Goal: Task Accomplishment & Management: Use online tool/utility

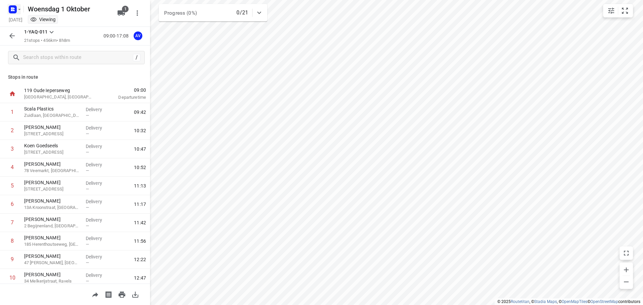
click at [16, 10] on rect "button" at bounding box center [13, 9] width 8 height 8
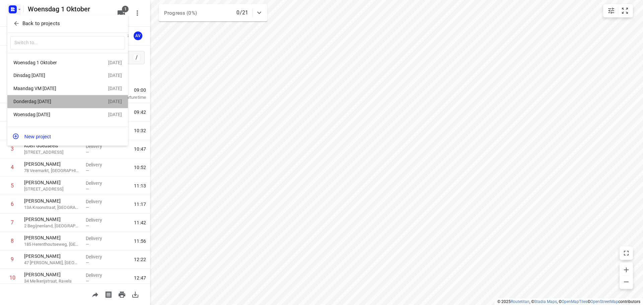
click at [58, 104] on div "Donderdag [DATE]" at bounding box center [51, 101] width 77 height 5
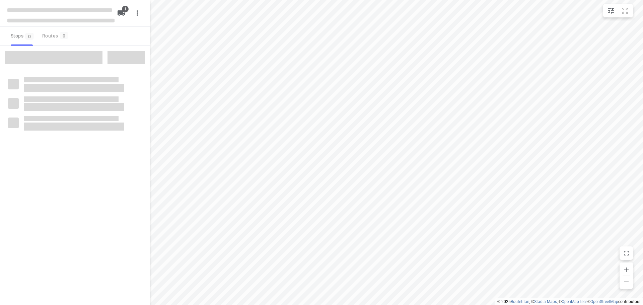
type input "distance"
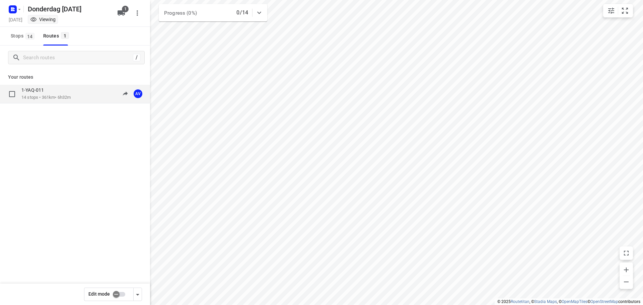
click at [74, 96] on div "1-YAQ-011 14 stops • 361km • 6h32m 11:00-17:32 AV" at bounding box center [85, 94] width 129 height 14
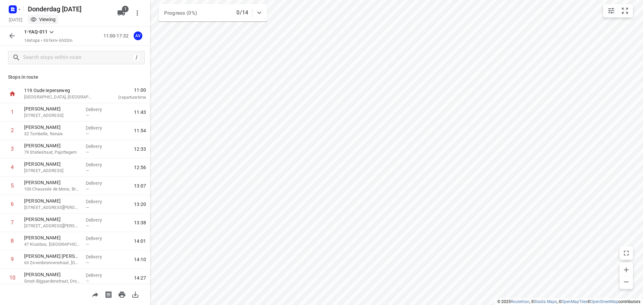
click at [14, 38] on icon "button" at bounding box center [12, 36] width 8 height 8
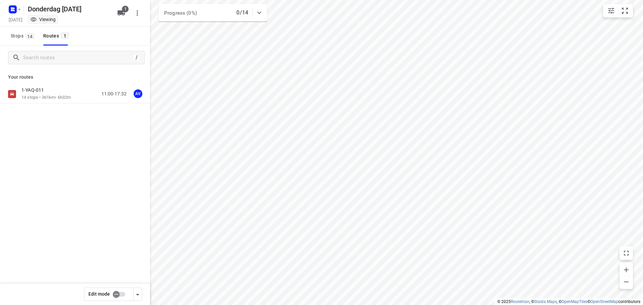
click at [119, 295] on input "checkbox" at bounding box center [116, 294] width 38 height 13
checkbox input "true"
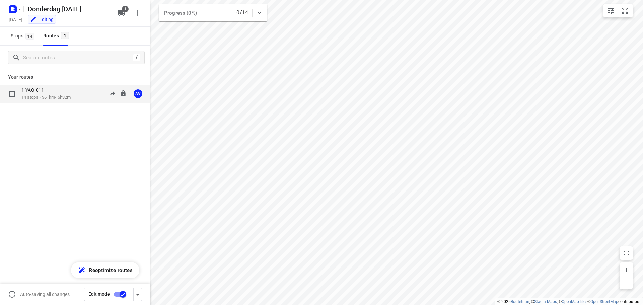
click at [90, 97] on div "1-YAQ-011 14 stops • 361km • 6h32m 11:00-17:32 AV" at bounding box center [85, 94] width 129 height 14
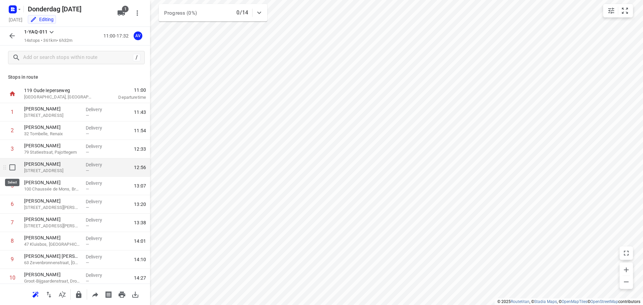
click at [12, 167] on input "checkbox" at bounding box center [12, 167] width 13 height 13
checkbox input "true"
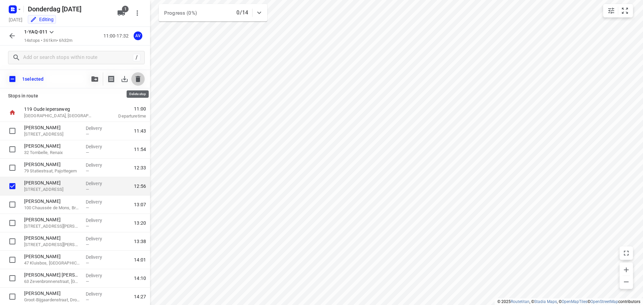
click at [138, 76] on icon "button" at bounding box center [138, 79] width 5 height 6
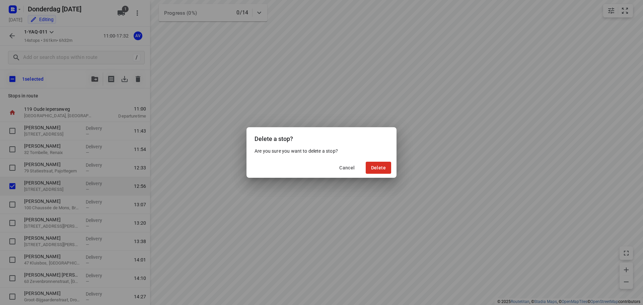
drag, startPoint x: 384, startPoint y: 166, endPoint x: 397, endPoint y: 164, distance: 13.2
click at [385, 166] on span "Delete" at bounding box center [378, 167] width 15 height 5
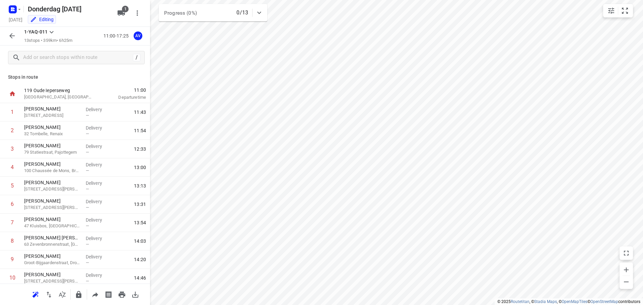
click at [10, 35] on icon "button" at bounding box center [12, 36] width 8 height 8
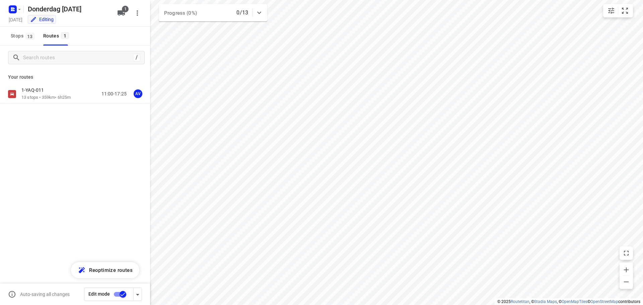
click at [117, 294] on input "checkbox" at bounding box center [123, 294] width 38 height 13
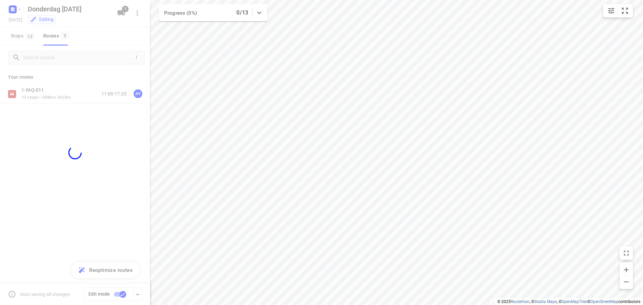
checkbox input "false"
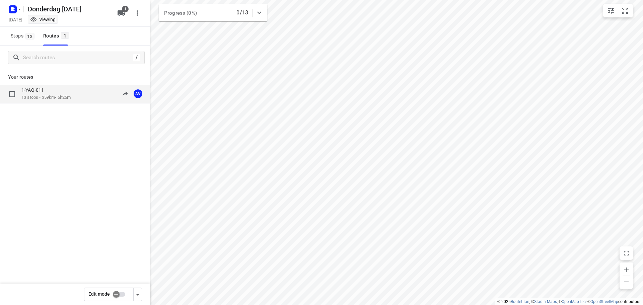
click at [81, 96] on div "1-YAQ-011 13 stops • 359km • 6h25m 11:00-17:25 AV" at bounding box center [85, 94] width 129 height 14
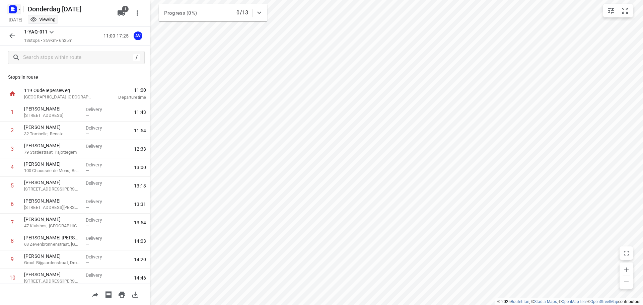
click at [14, 9] on rect "button" at bounding box center [13, 9] width 8 height 8
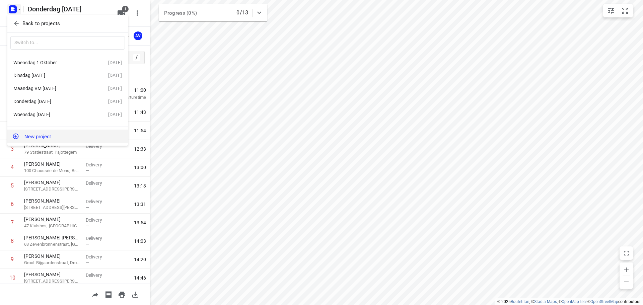
click at [60, 136] on button "New project" at bounding box center [67, 136] width 121 height 13
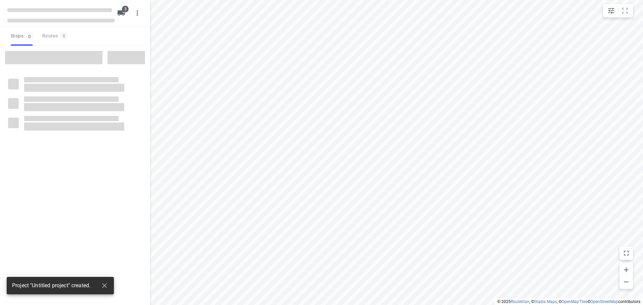
type input "distance"
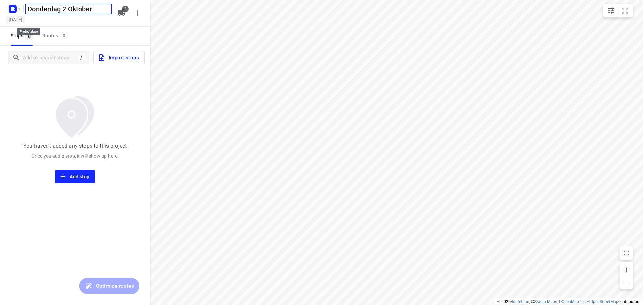
type input "Donderdag 2 Oktober"
click at [25, 20] on h5 "[DATE]" at bounding box center [15, 20] width 19 height 8
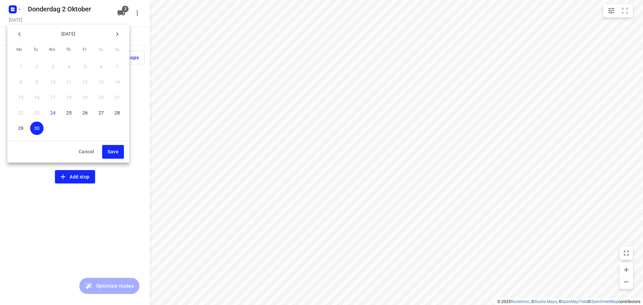
click at [116, 36] on icon "button" at bounding box center [117, 34] width 2 height 4
click at [69, 66] on p "2" at bounding box center [69, 66] width 3 height 7
click at [115, 152] on span "Save" at bounding box center [113, 152] width 11 height 8
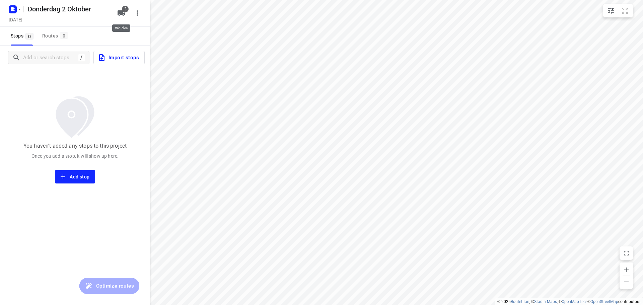
click at [119, 13] on icon "button" at bounding box center [121, 12] width 7 height 5
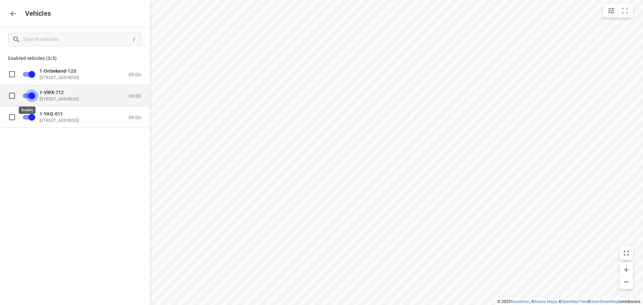
click at [27, 95] on input "grid" at bounding box center [32, 95] width 38 height 13
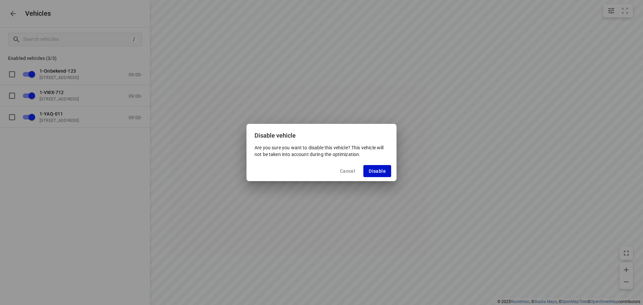
click at [379, 171] on span "Disable" at bounding box center [377, 170] width 17 height 5
checkbox input "false"
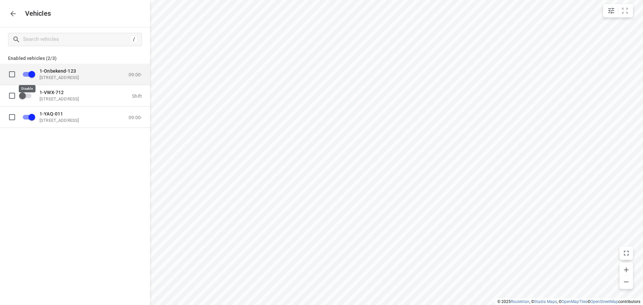
click at [25, 75] on input "grid" at bounding box center [32, 74] width 38 height 13
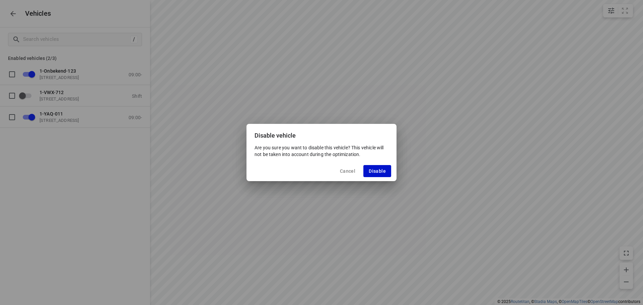
click at [379, 171] on span "Disable" at bounding box center [377, 170] width 17 height 5
checkbox input "false"
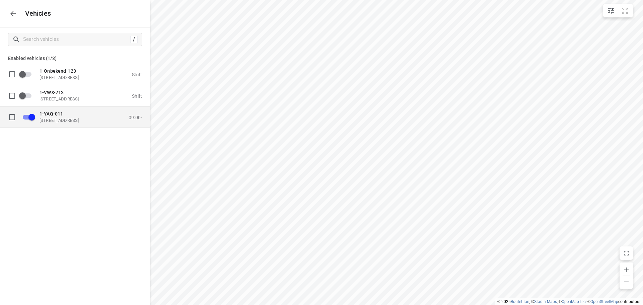
click at [63, 116] on p "1-YAQ-011" at bounding box center [73, 113] width 67 height 5
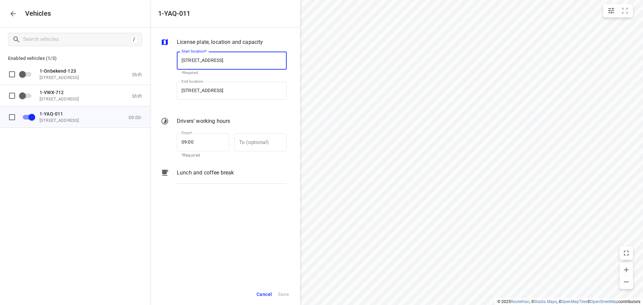
click at [226, 61] on input "[STREET_ADDRESS]" at bounding box center [232, 61] width 110 height 18
type input "[STREET_ADDRESS]"
click at [221, 79] on b "[STREET_ADDRESS]" at bounding box center [202, 79] width 40 height 5
type input "[STREET_ADDRESS]"
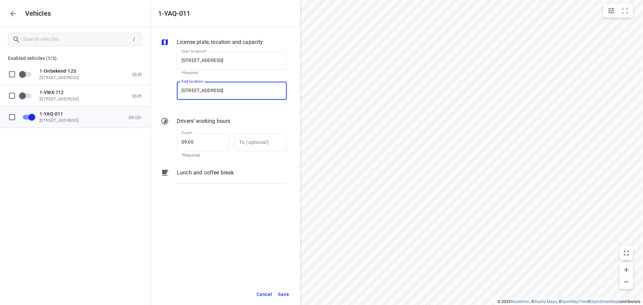
click at [227, 90] on input "[STREET_ADDRESS]" at bounding box center [232, 91] width 110 height 18
type input "[STREET_ADDRESS]"
click at [221, 109] on b "[STREET_ADDRESS]" at bounding box center [202, 110] width 40 height 5
type input "[STREET_ADDRESS]"
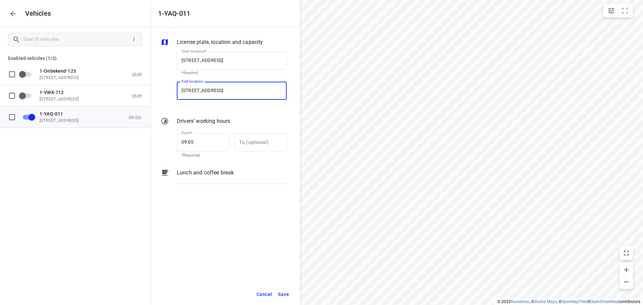
click at [285, 293] on span "Save" at bounding box center [283, 294] width 11 height 8
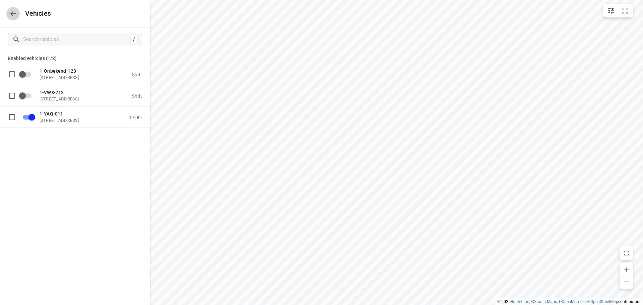
click at [14, 15] on icon "button" at bounding box center [13, 14] width 8 height 8
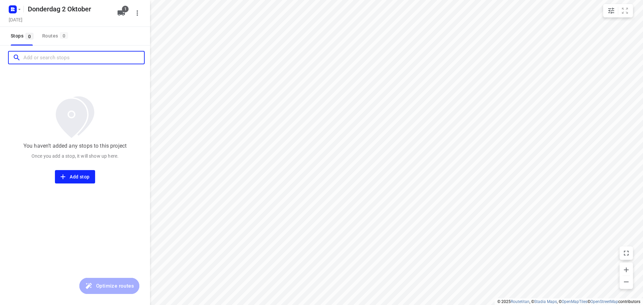
click at [49, 59] on input "Add or search stops" at bounding box center [83, 58] width 121 height 10
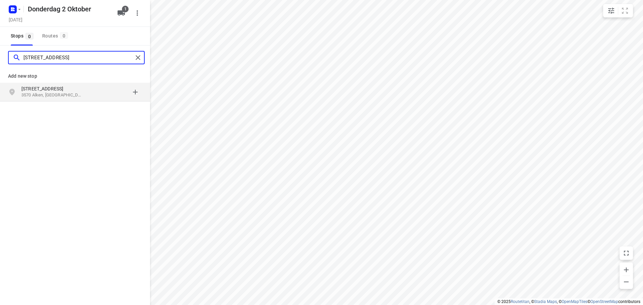
type input "verbindingsstraat 12, 3570"
click at [76, 93] on p "3570 Alken, België" at bounding box center [52, 95] width 62 height 6
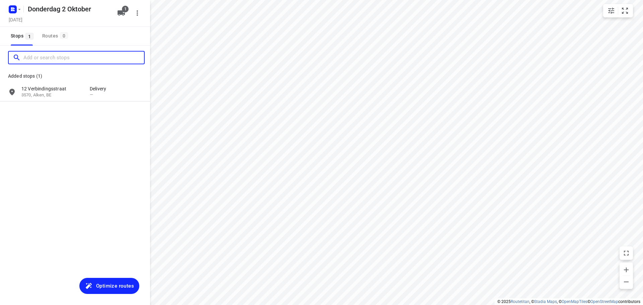
click at [40, 57] on input "Add or search stops" at bounding box center [83, 58] width 121 height 10
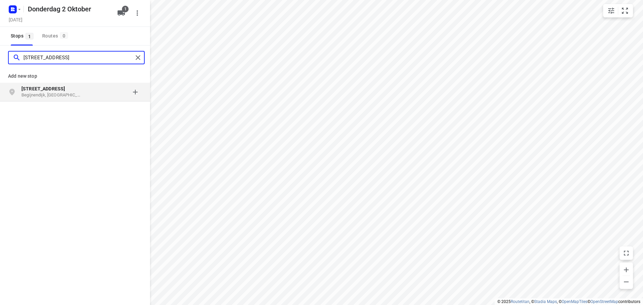
type input "bossepleinstraat 103"
click at [70, 90] on p "Bossepleinstraat 103" at bounding box center [52, 88] width 62 height 7
type input "leuerbroek 1074"
click at [81, 89] on p "Leuerbroek 1074" at bounding box center [52, 88] width 62 height 7
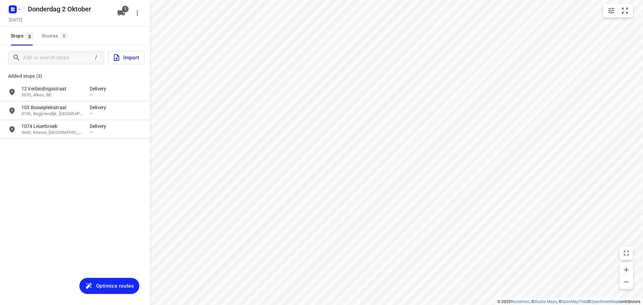
click at [123, 288] on span "Optimize routes" at bounding box center [115, 286] width 38 height 9
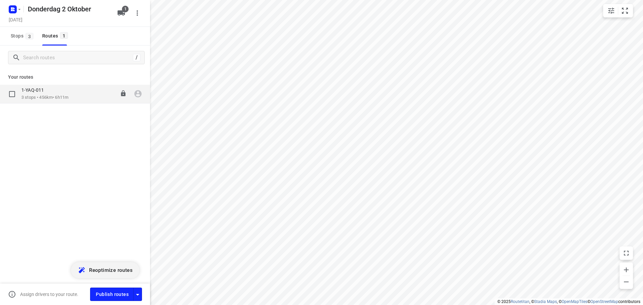
click at [138, 94] on icon "button" at bounding box center [138, 93] width 9 height 9
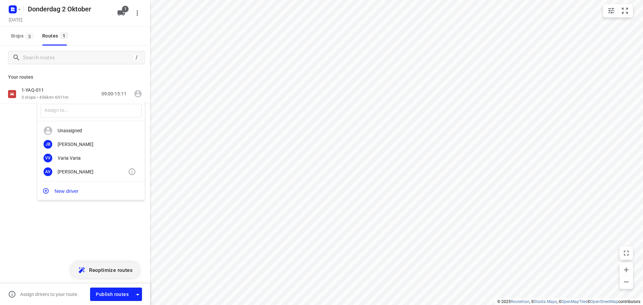
click at [73, 174] on div "[PERSON_NAME]" at bounding box center [93, 171] width 70 height 5
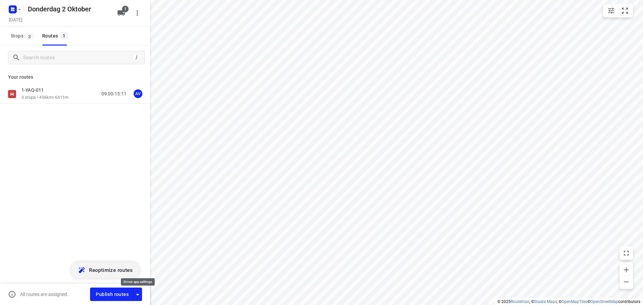
click at [138, 294] on icon "button" at bounding box center [138, 295] width 8 height 8
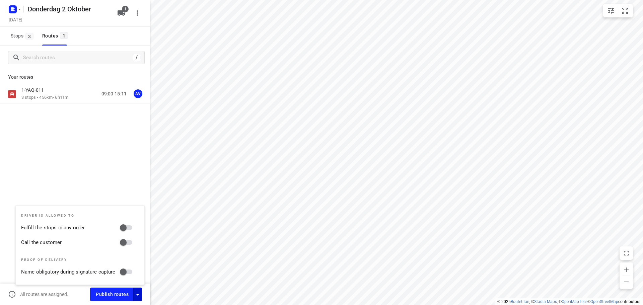
click at [131, 242] on input "Call the customer" at bounding box center [123, 242] width 38 height 13
checkbox input "true"
click at [139, 292] on icon "button" at bounding box center [138, 295] width 8 height 8
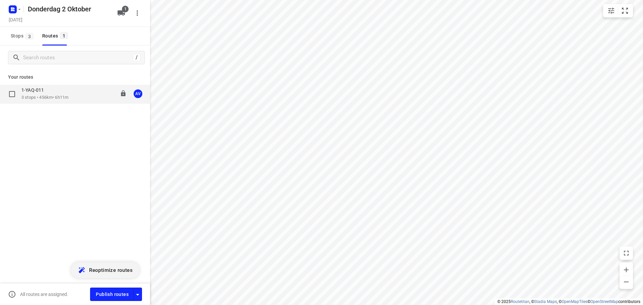
click at [74, 89] on div "1-YAQ-011 3 stops • 456km • 6h11m 09:00-15:11 AV" at bounding box center [85, 94] width 129 height 14
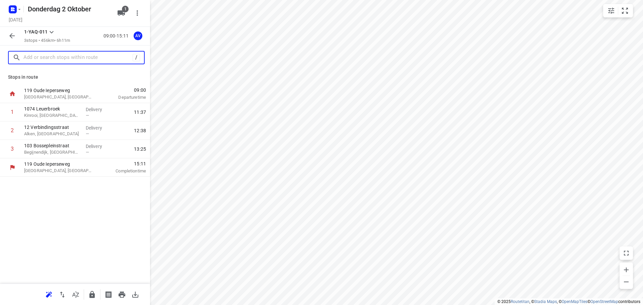
click at [70, 56] on input "text" at bounding box center [77, 58] width 109 height 10
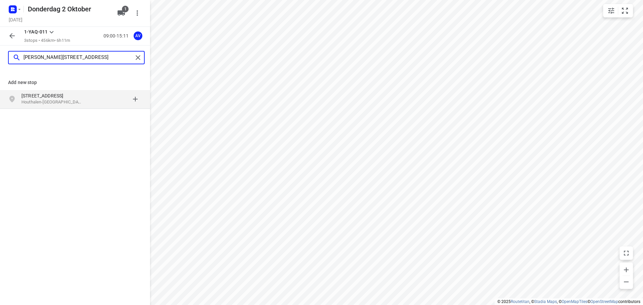
type input "[PERSON_NAME][STREET_ADDRESS]"
click at [83, 101] on div "Lillosteenweg 33 Houthalen-Helchteren, België" at bounding box center [55, 98] width 68 height 13
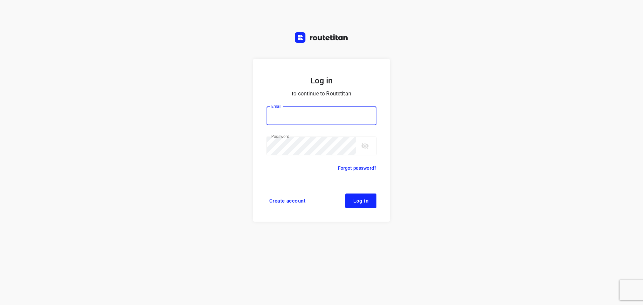
type input "[PERSON_NAME][EMAIL_ADDRESS][DOMAIN_NAME]"
click at [370, 199] on button "Log in" at bounding box center [360, 201] width 31 height 15
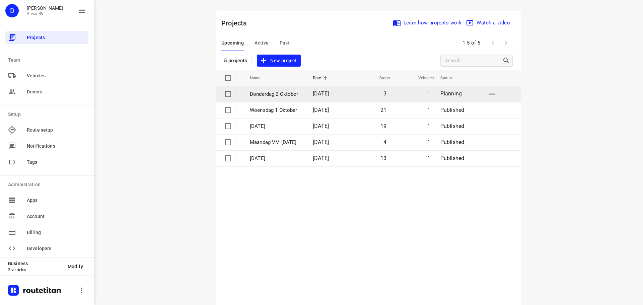
click at [315, 93] on td "[DATE]" at bounding box center [328, 94] width 42 height 16
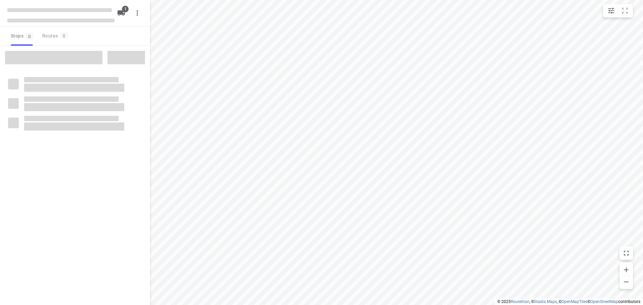
type input "distance"
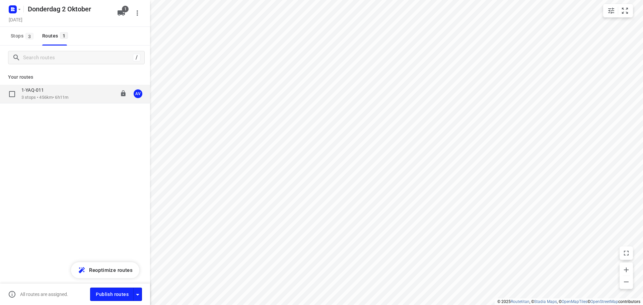
click at [65, 94] on div "1-YAQ-011 3 stops • 456km • 6h11m" at bounding box center [44, 94] width 47 height 14
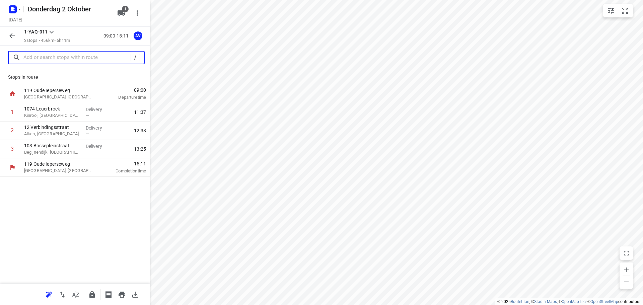
click at [69, 57] on input "text" at bounding box center [76, 58] width 107 height 10
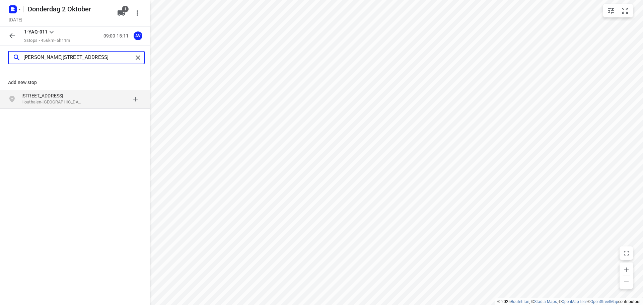
type input "[PERSON_NAME][STREET_ADDRESS]"
click at [75, 99] on p "Houthalen-[GEOGRAPHIC_DATA], [GEOGRAPHIC_DATA]" at bounding box center [52, 102] width 62 height 6
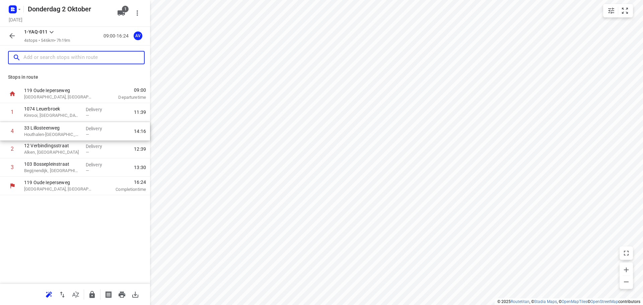
drag, startPoint x: 2, startPoint y: 167, endPoint x: 2, endPoint y: 129, distance: 38.2
click at [2, 129] on div "1 1074 Leuerbroek Kinrooi, [GEOGRAPHIC_DATA] Delivery — 11:39 2 12 Verbindingss…" at bounding box center [75, 140] width 150 height 74
drag, startPoint x: 60, startPoint y: 56, endPoint x: 78, endPoint y: 57, distance: 18.1
click at [60, 56] on input "text" at bounding box center [83, 58] width 121 height 10
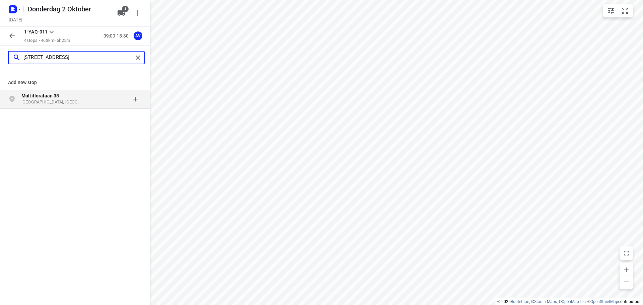
type input "[STREET_ADDRESS]"
click at [84, 98] on p "Multifloralaan 35" at bounding box center [55, 95] width 68 height 7
type input "baron [PERSON_NAME] 88"
click at [75, 99] on p "[GEOGRAPHIC_DATA], [GEOGRAPHIC_DATA]" at bounding box center [52, 102] width 62 height 6
type input "[STREET_ADDRESS]"
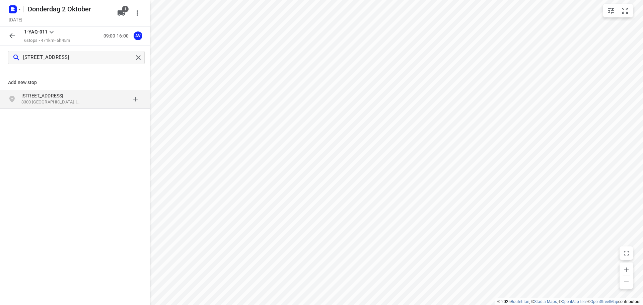
click at [73, 101] on p "3300 [GEOGRAPHIC_DATA], [GEOGRAPHIC_DATA]" at bounding box center [52, 102] width 62 height 6
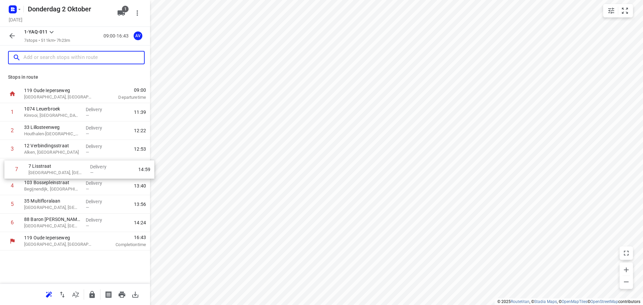
drag, startPoint x: 3, startPoint y: 226, endPoint x: 6, endPoint y: 165, distance: 60.7
click at [6, 165] on div "1 1074 Leuerbroek Kinrooi, [GEOGRAPHIC_DATA] Delivery — 11:39 2 [GEOGRAPHIC_DAT…" at bounding box center [75, 167] width 150 height 129
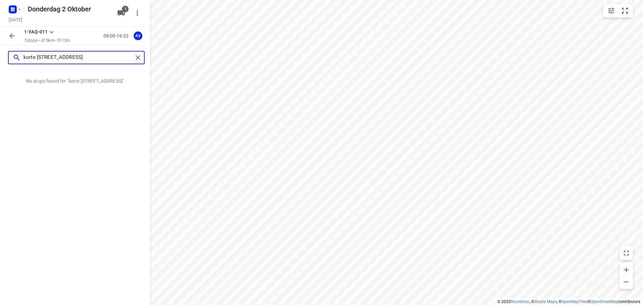
drag, startPoint x: 65, startPoint y: 55, endPoint x: 62, endPoint y: 57, distance: 4.3
click at [62, 56] on input "korte [STREET_ADDRESS]" at bounding box center [78, 58] width 110 height 10
click at [61, 58] on input "korte [STREET_ADDRESS]" at bounding box center [78, 58] width 110 height 10
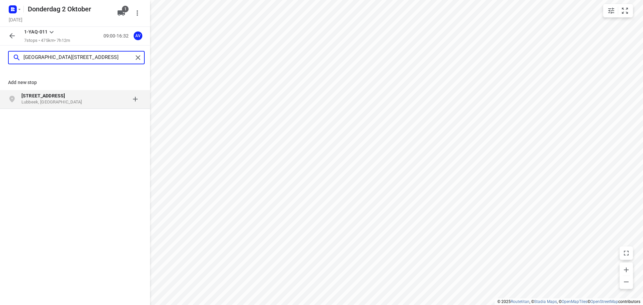
type input "[GEOGRAPHIC_DATA][STREET_ADDRESS]"
click at [79, 104] on p "Lubbeek, [GEOGRAPHIC_DATA]" at bounding box center [52, 102] width 62 height 6
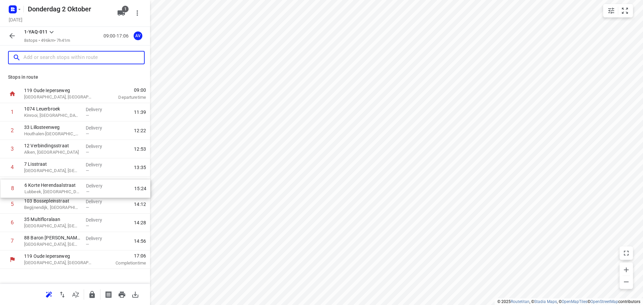
drag, startPoint x: 4, startPoint y: 243, endPoint x: 5, endPoint y: 189, distance: 54.3
click at [5, 189] on div "1 1074 Leuerbroek Kinrooi, [GEOGRAPHIC_DATA] Delivery — 11:39 2 [GEOGRAPHIC_DAT…" at bounding box center [75, 176] width 150 height 147
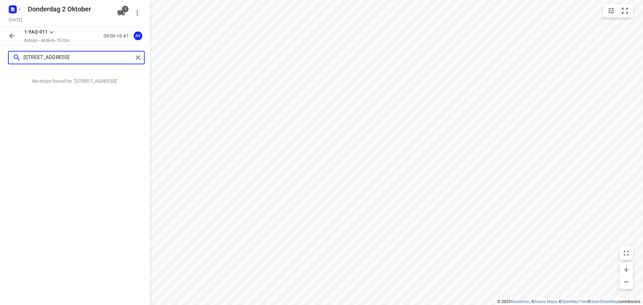
click at [90, 58] on input "[STREET_ADDRESS]" at bounding box center [78, 58] width 110 height 10
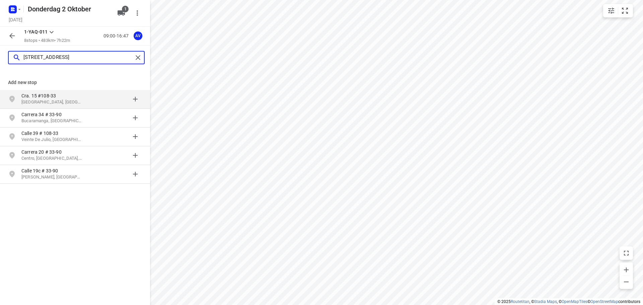
click at [29, 57] on input "[STREET_ADDRESS]" at bounding box center [78, 58] width 110 height 10
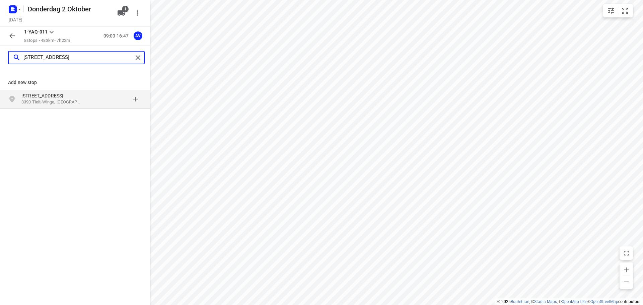
type input "[STREET_ADDRESS]"
click at [78, 99] on p "3390 Tielt-Winge, [GEOGRAPHIC_DATA]" at bounding box center [52, 102] width 62 height 6
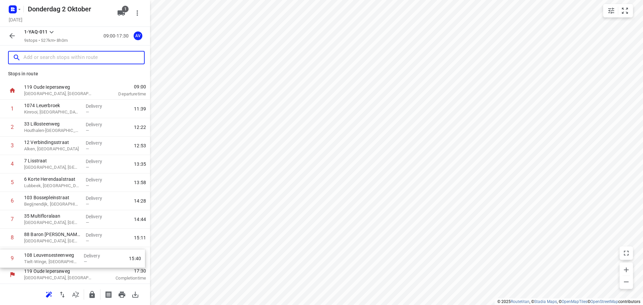
scroll to position [3, 0]
drag, startPoint x: 5, startPoint y: 260, endPoint x: 6, endPoint y: 200, distance: 60.0
click at [6, 200] on div "1 1074 Leuerbroek Kinrooi, [GEOGRAPHIC_DATA] Delivery — 11:39 2 [GEOGRAPHIC_DAT…" at bounding box center [75, 183] width 150 height 166
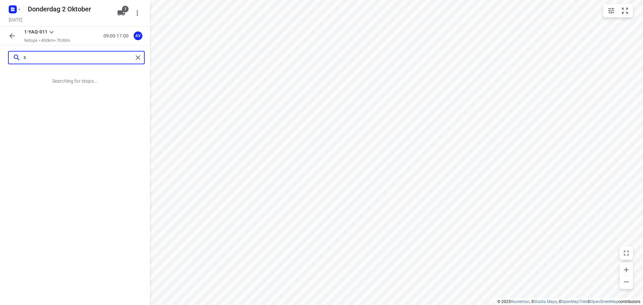
scroll to position [0, 0]
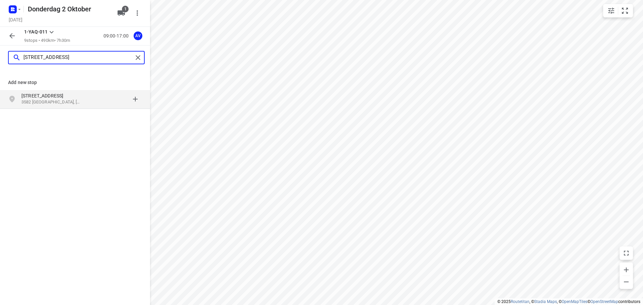
type input "[STREET_ADDRESS]"
click at [75, 102] on p "3582 [GEOGRAPHIC_DATA], [GEOGRAPHIC_DATA]" at bounding box center [52, 102] width 62 height 6
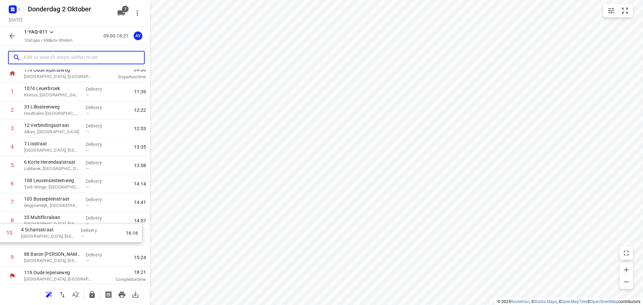
scroll to position [21, 0]
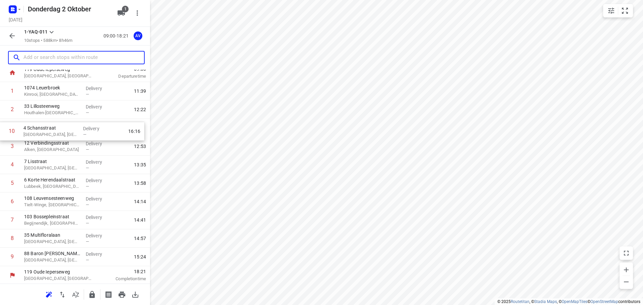
drag, startPoint x: 3, startPoint y: 279, endPoint x: 3, endPoint y: 129, distance: 149.7
click at [3, 129] on div "1 1074 Leuerbroek Kinrooi, [GEOGRAPHIC_DATA] Delivery — 11:39 2 [GEOGRAPHIC_DAT…" at bounding box center [75, 174] width 150 height 184
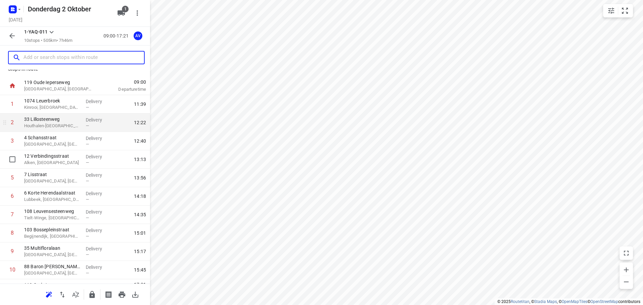
scroll to position [0, 0]
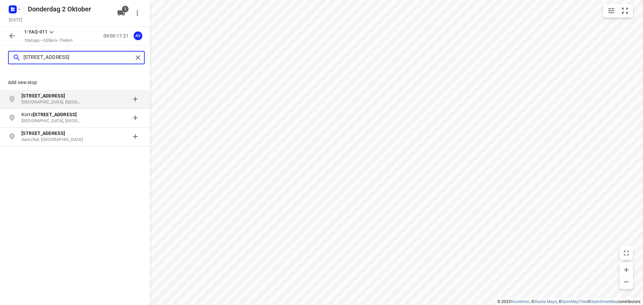
type input "[STREET_ADDRESS]"
click at [87, 99] on p "[STREET_ADDRESS]" at bounding box center [55, 95] width 68 height 7
type input "[STREET_ADDRESS]"
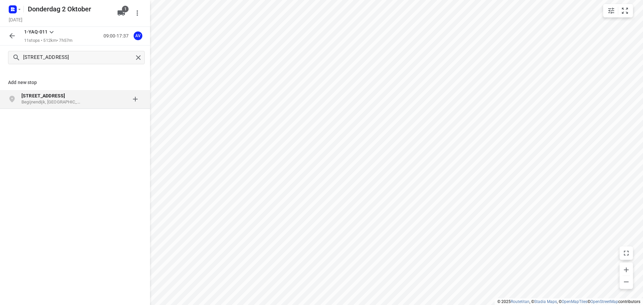
click at [68, 101] on p "Begijnendijk, [GEOGRAPHIC_DATA]" at bounding box center [52, 102] width 62 height 6
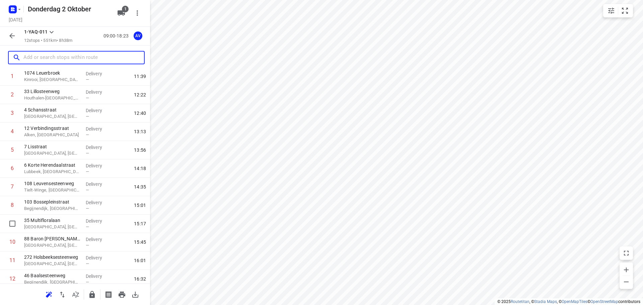
scroll to position [59, 0]
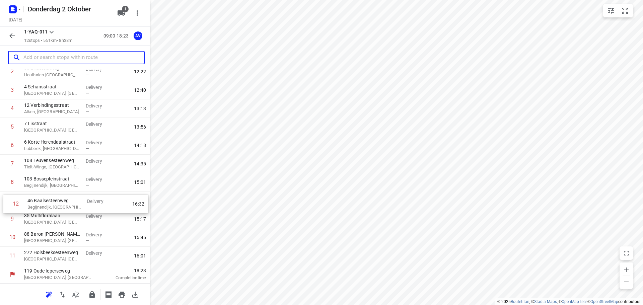
drag, startPoint x: 2, startPoint y: 258, endPoint x: 7, endPoint y: 203, distance: 55.1
click at [7, 203] on div "1 1074 Leuerbroek Kinrooi, [GEOGRAPHIC_DATA] Delivery — 11:39 2 [GEOGRAPHIC_DAT…" at bounding box center [75, 154] width 150 height 221
click at [65, 60] on input "text" at bounding box center [83, 58] width 121 height 10
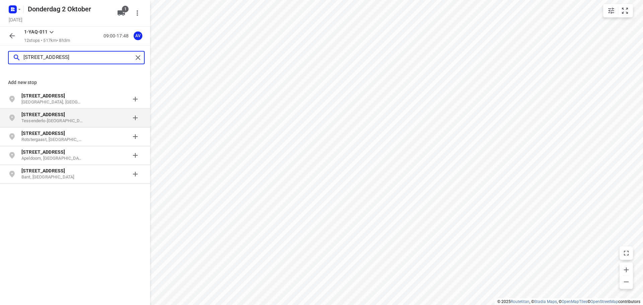
type input "[STREET_ADDRESS]"
click at [70, 117] on p "[STREET_ADDRESS]" at bounding box center [52, 114] width 62 height 7
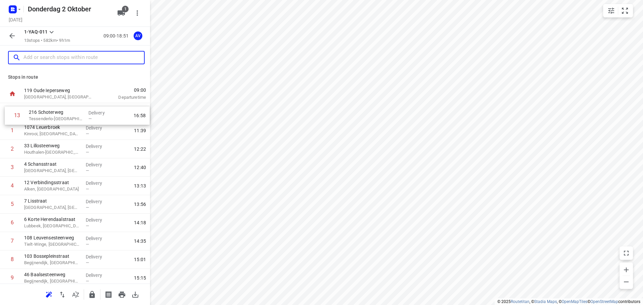
drag, startPoint x: 3, startPoint y: 258, endPoint x: 9, endPoint y: 115, distance: 143.1
click at [9, 115] on div "1 1074 Leuerbroek Kinrooi, [GEOGRAPHIC_DATA] Delivery — 11:39 2 [GEOGRAPHIC_DAT…" at bounding box center [75, 222] width 150 height 239
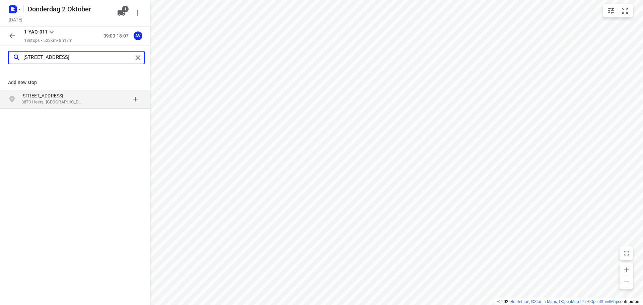
type input "[STREET_ADDRESS]"
click at [73, 97] on p "[STREET_ADDRESS]" at bounding box center [52, 95] width 62 height 7
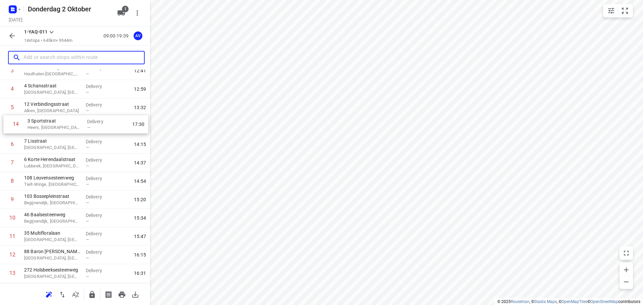
scroll to position [77, 0]
drag, startPoint x: 2, startPoint y: 257, endPoint x: 5, endPoint y: 127, distance: 130.6
click at [5, 127] on div "1 216 Schoterweg [GEOGRAPHIC_DATA]-[GEOGRAPHIC_DATA], [GEOGRAPHIC_DATA] Deliver…" at bounding box center [75, 155] width 150 height 258
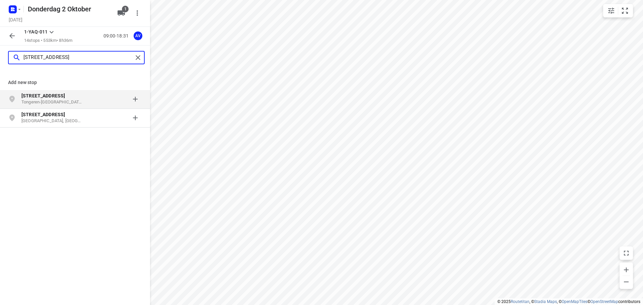
type input "[STREET_ADDRESS]"
click at [80, 100] on p "Tongeren-[GEOGRAPHIC_DATA], [GEOGRAPHIC_DATA]" at bounding box center [52, 102] width 62 height 6
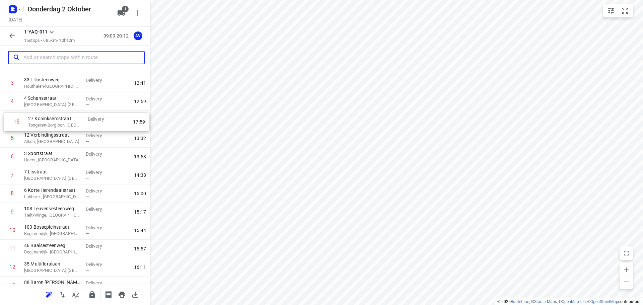
scroll to position [65, 0]
drag, startPoint x: 4, startPoint y: 258, endPoint x: 5, endPoint y: 138, distance: 119.9
click at [5, 138] on div "1 216 Schoterweg Tessenderlo-[GEOGRAPHIC_DATA], [GEOGRAPHIC_DATA] Delivery — 10…" at bounding box center [75, 176] width 150 height 276
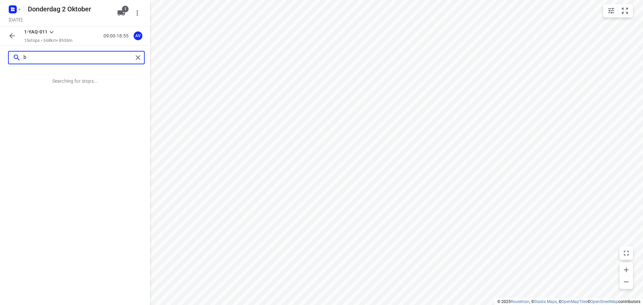
scroll to position [0, 0]
type input "[STREET_ADDRESS]"
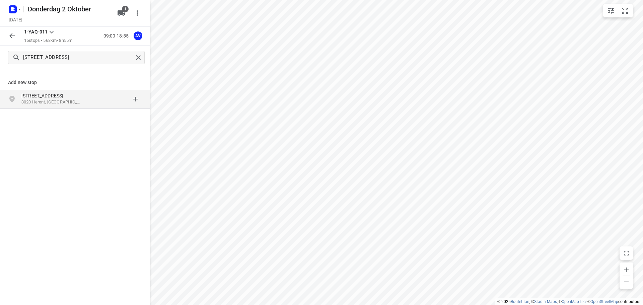
click at [73, 96] on p "[STREET_ADDRESS]" at bounding box center [52, 95] width 62 height 7
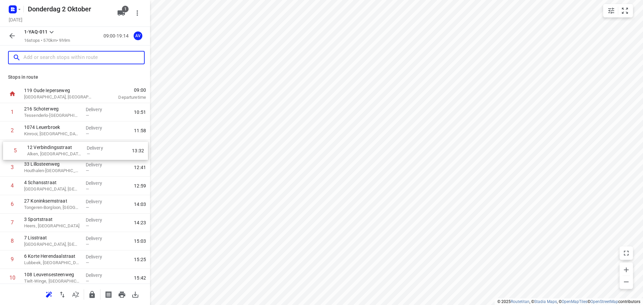
drag, startPoint x: 3, startPoint y: 191, endPoint x: 5, endPoint y: 154, distance: 36.9
click at [5, 154] on div "1 216 Schoterweg [GEOGRAPHIC_DATA]-[GEOGRAPHIC_DATA], [GEOGRAPHIC_DATA] Deliver…" at bounding box center [75, 250] width 150 height 295
drag, startPoint x: 3, startPoint y: 187, endPoint x: 5, endPoint y: 128, distance: 59.0
click at [5, 128] on div "1 216 Schoterweg Tessenderlo-[GEOGRAPHIC_DATA], [GEOGRAPHIC_DATA] Delivery — 10…" at bounding box center [75, 250] width 150 height 295
drag, startPoint x: 4, startPoint y: 187, endPoint x: 7, endPoint y: 151, distance: 35.7
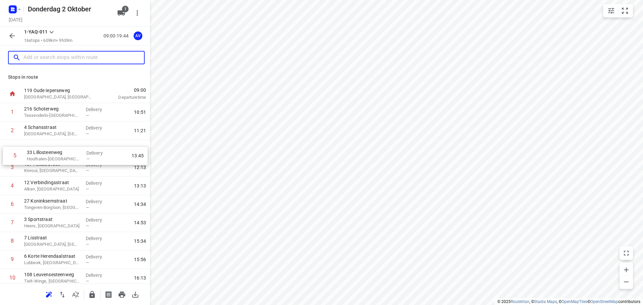
click at [7, 151] on div "1 216 Schoterweg [GEOGRAPHIC_DATA]-[GEOGRAPHIC_DATA], [GEOGRAPHIC_DATA] Deliver…" at bounding box center [75, 250] width 150 height 295
drag, startPoint x: 62, startPoint y: 61, endPoint x: 79, endPoint y: 52, distance: 19.3
click at [62, 61] on input "text" at bounding box center [76, 58] width 107 height 10
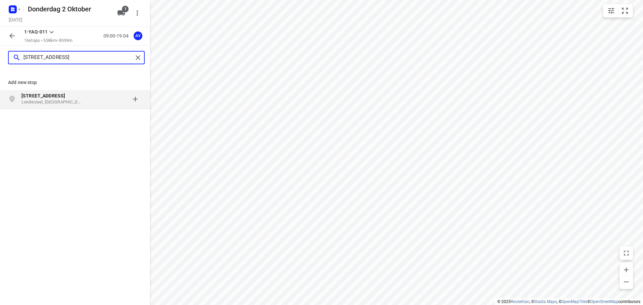
type input "[STREET_ADDRESS]"
click at [86, 100] on div "[STREET_ADDRESS]" at bounding box center [55, 98] width 68 height 13
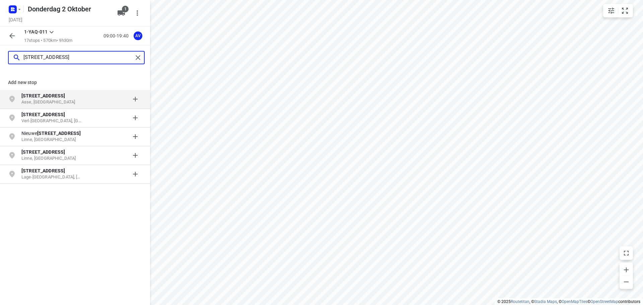
type input "[STREET_ADDRESS]"
click at [64, 96] on p "[STREET_ADDRESS]" at bounding box center [52, 95] width 62 height 7
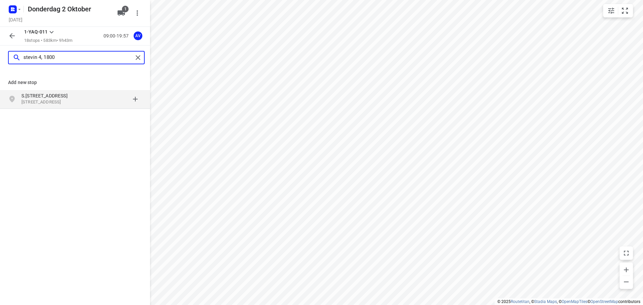
type input "stevin 4, 1800"
click at [73, 100] on p "[STREET_ADDRESS]" at bounding box center [52, 102] width 62 height 6
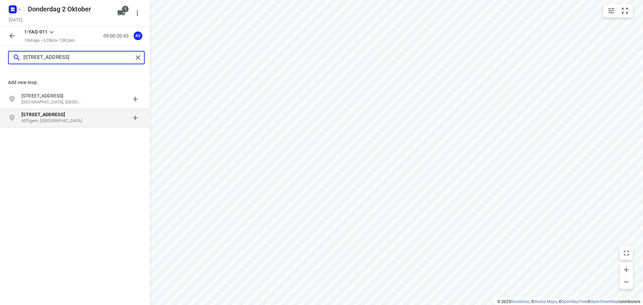
type input "[STREET_ADDRESS]"
click at [59, 120] on p "Affligem, [GEOGRAPHIC_DATA]" at bounding box center [52, 121] width 62 height 6
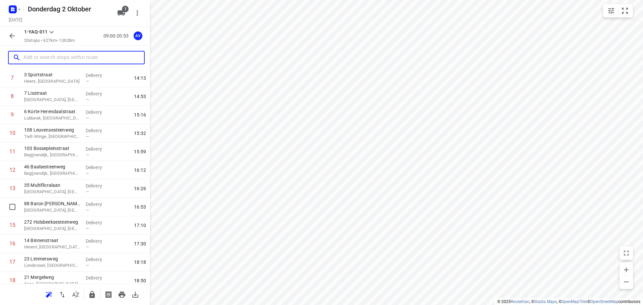
scroll to position [206, 0]
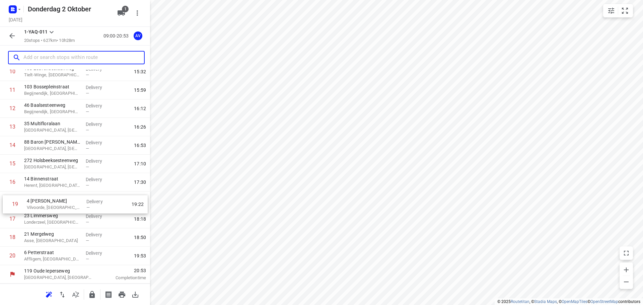
drag, startPoint x: 3, startPoint y: 241, endPoint x: 6, endPoint y: 204, distance: 37.3
click at [6, 204] on div "1 216 Schoterweg [GEOGRAPHIC_DATA]-[GEOGRAPHIC_DATA], [GEOGRAPHIC_DATA] Deliver…" at bounding box center [75, 81] width 150 height 368
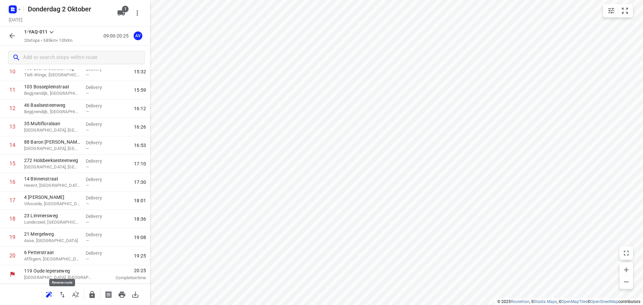
click at [62, 296] on icon "button" at bounding box center [62, 295] width 8 height 8
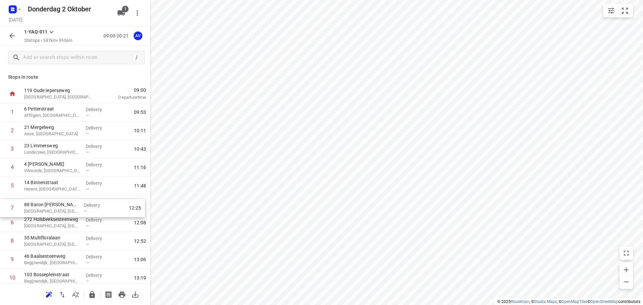
drag, startPoint x: 1, startPoint y: 223, endPoint x: 2, endPoint y: 207, distance: 16.7
click at [1, 207] on div "1 [GEOGRAPHIC_DATA], [GEOGRAPHIC_DATA] Delivery — 09:53 2 21 Mergelweg Asse, [G…" at bounding box center [75, 287] width 150 height 368
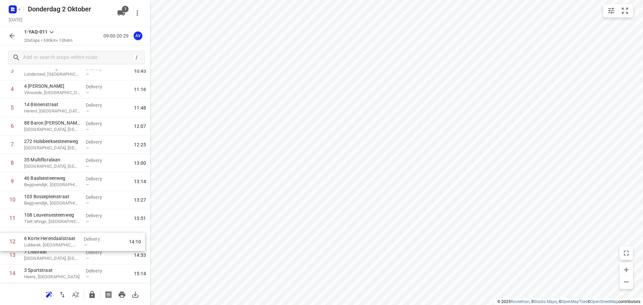
scroll to position [80, 0]
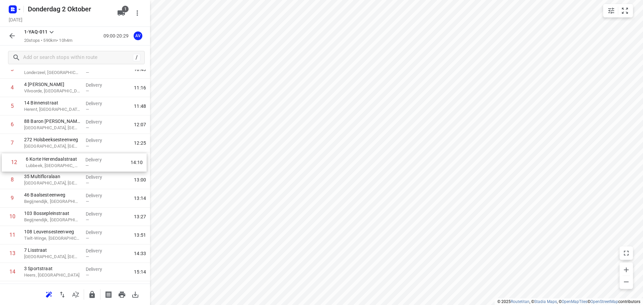
drag, startPoint x: 4, startPoint y: 249, endPoint x: 5, endPoint y: 162, distance: 87.1
click at [5, 162] on div "1 [GEOGRAPHIC_DATA], [GEOGRAPHIC_DATA] Delivery — 09:53 2 21 Mergelweg Asse, [G…" at bounding box center [75, 207] width 150 height 368
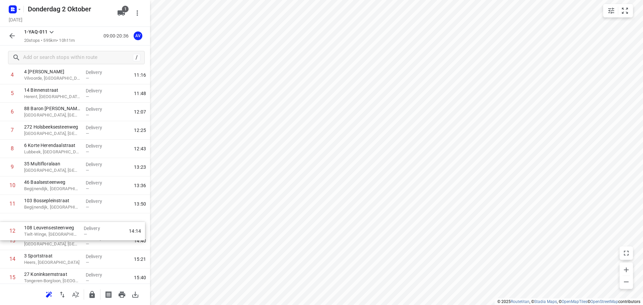
scroll to position [94, 0]
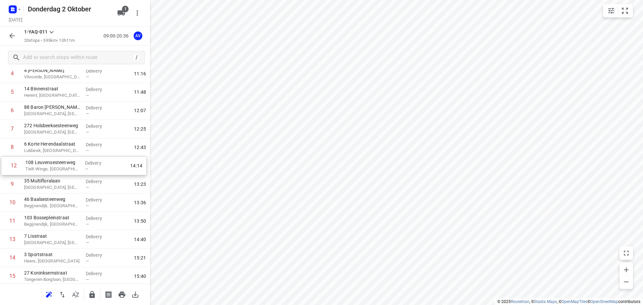
drag, startPoint x: 3, startPoint y: 234, endPoint x: 5, endPoint y: 164, distance: 70.3
click at [5, 164] on div "1 [GEOGRAPHIC_DATA], [GEOGRAPHIC_DATA] Delivery — 09:53 2 21 Mergelweg Asse, [G…" at bounding box center [75, 193] width 150 height 368
drag, startPoint x: 3, startPoint y: 223, endPoint x: 6, endPoint y: 189, distance: 34.3
click at [6, 189] on div "1 [GEOGRAPHIC_DATA], [GEOGRAPHIC_DATA] Delivery — 09:53 2 21 Mergelweg Asse, [G…" at bounding box center [75, 193] width 150 height 368
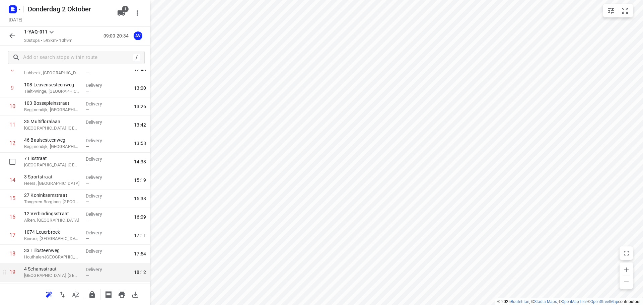
scroll to position [206, 0]
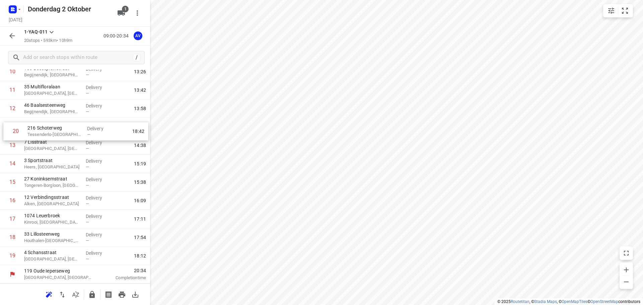
drag, startPoint x: 3, startPoint y: 258, endPoint x: 7, endPoint y: 132, distance: 126.3
click at [7, 132] on div "1 [GEOGRAPHIC_DATA], [GEOGRAPHIC_DATA] Delivery — 09:53 2 21 Mergelweg Asse, [G…" at bounding box center [75, 81] width 150 height 368
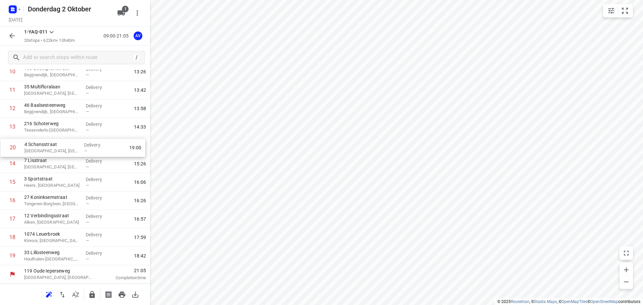
drag, startPoint x: 4, startPoint y: 258, endPoint x: 4, endPoint y: 147, distance: 111.2
click at [4, 147] on div "1 [GEOGRAPHIC_DATA], [GEOGRAPHIC_DATA] Delivery — 09:53 2 21 Mergelweg Asse, [G…" at bounding box center [75, 81] width 150 height 368
drag, startPoint x: 3, startPoint y: 258, endPoint x: 4, endPoint y: 168, distance: 90.4
click at [4, 168] on div "1 [GEOGRAPHIC_DATA], [GEOGRAPHIC_DATA] Delivery — 09:53 2 21 Mergelweg Asse, [G…" at bounding box center [75, 81] width 150 height 368
drag, startPoint x: 5, startPoint y: 258, endPoint x: 5, endPoint y: 182, distance: 76.7
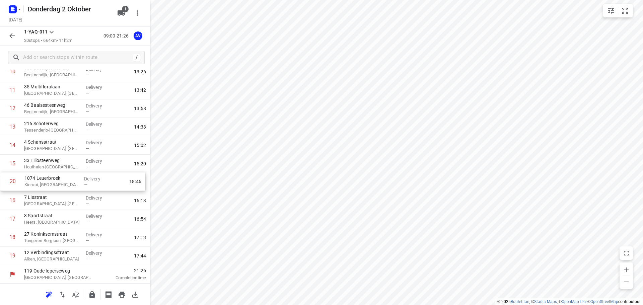
click at [5, 182] on div "1 [GEOGRAPHIC_DATA], [GEOGRAPHIC_DATA] Delivery — 09:53 2 21 Mergelweg Asse, [G…" at bounding box center [75, 81] width 150 height 368
drag, startPoint x: 3, startPoint y: 256, endPoint x: 9, endPoint y: 202, distance: 54.9
click at [9, 202] on div "1 [GEOGRAPHIC_DATA], [GEOGRAPHIC_DATA] Delivery — 09:53 2 21 Mergelweg Asse, [G…" at bounding box center [75, 81] width 150 height 368
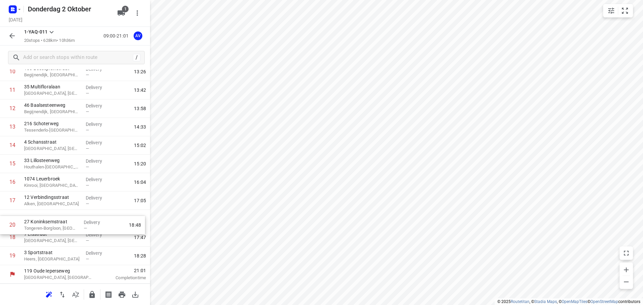
drag, startPoint x: 2, startPoint y: 258, endPoint x: 4, endPoint y: 224, distance: 34.2
click at [2, 225] on div "1 [GEOGRAPHIC_DATA], [GEOGRAPHIC_DATA] Delivery — 09:53 2 21 Mergelweg Asse, [G…" at bounding box center [75, 81] width 150 height 368
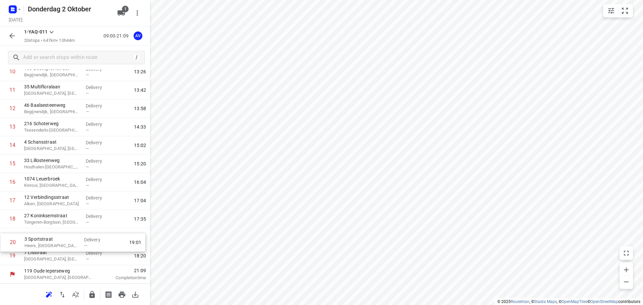
drag, startPoint x: 4, startPoint y: 259, endPoint x: 5, endPoint y: 240, distance: 18.5
click at [4, 240] on div "1 [GEOGRAPHIC_DATA], [GEOGRAPHIC_DATA] Delivery — 09:53 2 21 Mergelweg Asse, [G…" at bounding box center [75, 81] width 150 height 368
click at [17, 9] on icon "button" at bounding box center [19, 9] width 5 height 5
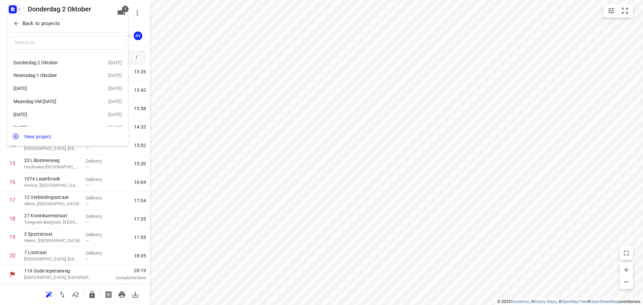
click at [48, 75] on div "Woensdag 1 Oktober" at bounding box center [51, 75] width 77 height 5
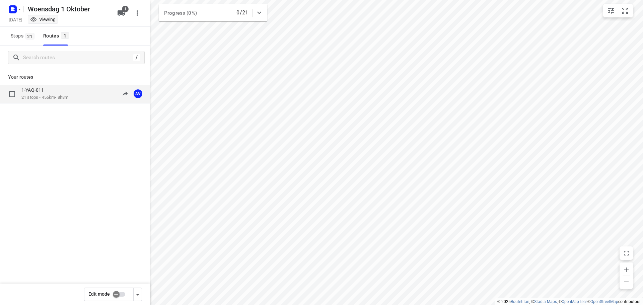
click at [76, 98] on div "1-YAQ-011 21 stops • 456km • 8h8m 09:00-17:08 AV" at bounding box center [85, 94] width 129 height 14
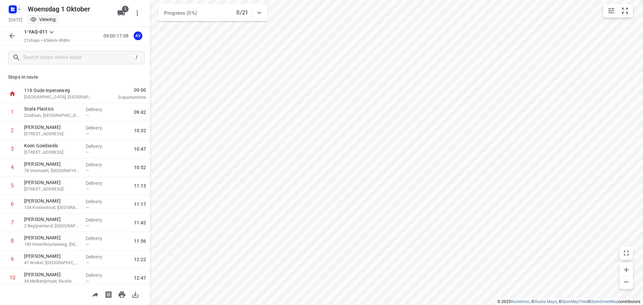
click at [19, 9] on icon "button" at bounding box center [19, 9] width 2 height 1
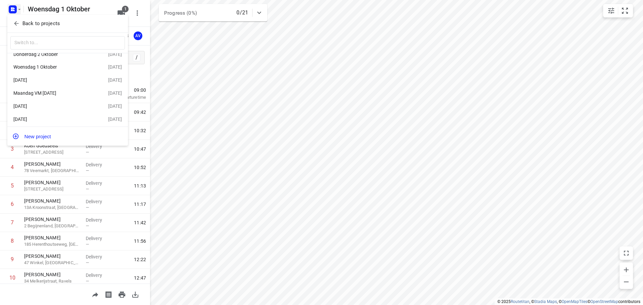
scroll to position [12, 0]
click at [69, 115] on div "[DATE]" at bounding box center [51, 117] width 77 height 5
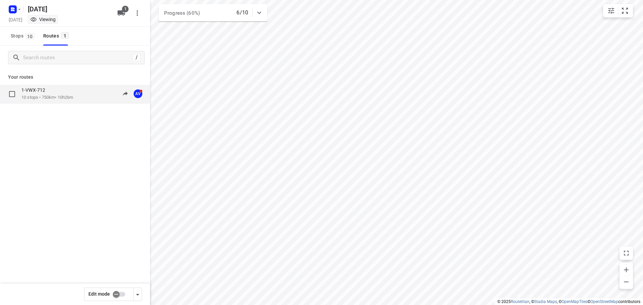
click at [79, 88] on div "1-VWX-712 10 stops • 750km • 10h26m 09:42-21:03 AV" at bounding box center [85, 94] width 129 height 14
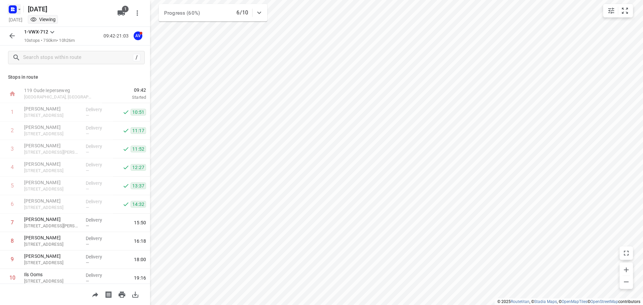
click at [16, 7] on button "button" at bounding box center [13, 9] width 13 height 11
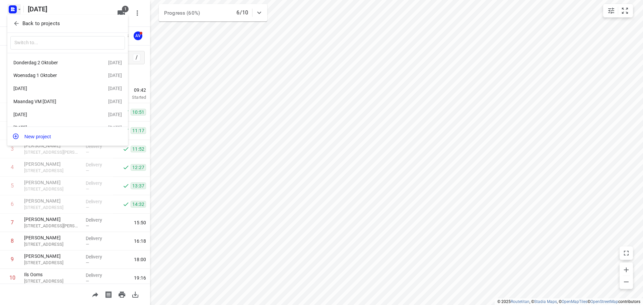
click at [64, 61] on div "Donderdag 2 Oktober" at bounding box center [51, 62] width 77 height 5
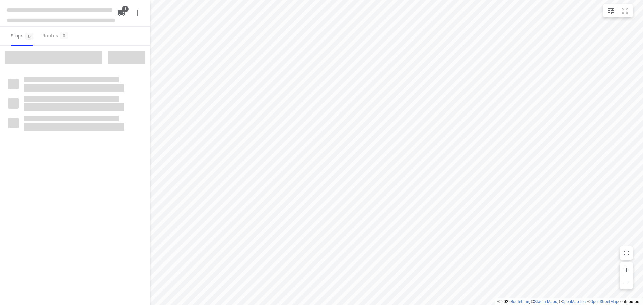
type input "distance"
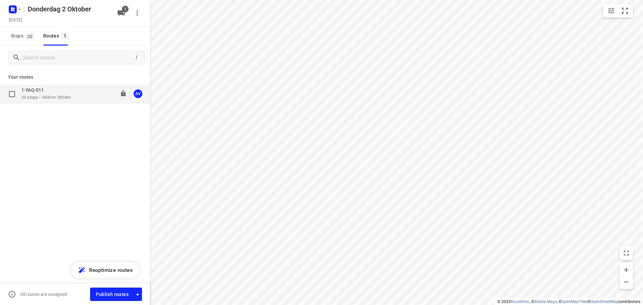
click at [80, 94] on div "1-YAQ-011 20 stops • 569km • 9h54m 09:00-20:19 AV" at bounding box center [85, 94] width 129 height 14
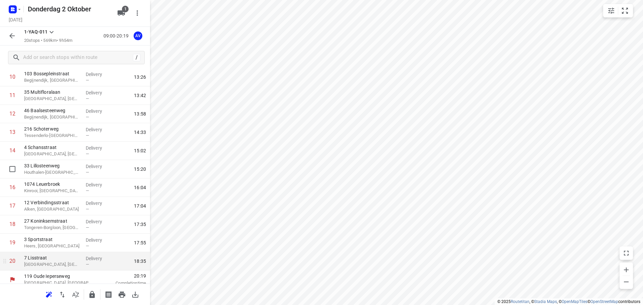
scroll to position [206, 0]
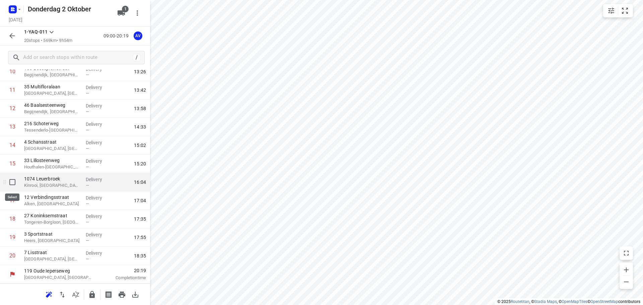
click at [13, 183] on input "checkbox" at bounding box center [12, 181] width 13 height 13
checkbox input "true"
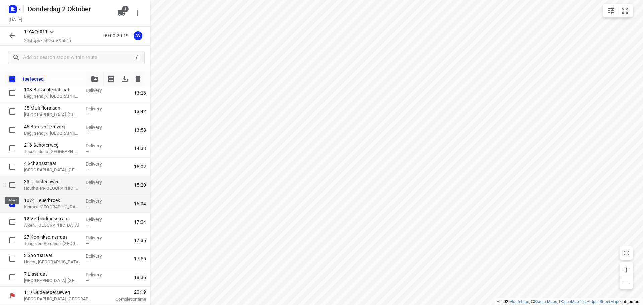
scroll to position [204, 0]
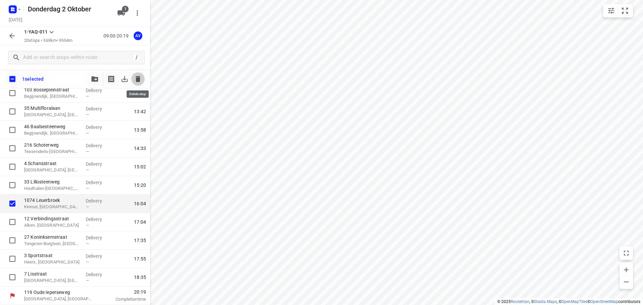
click at [138, 78] on icon "button" at bounding box center [138, 79] width 5 height 6
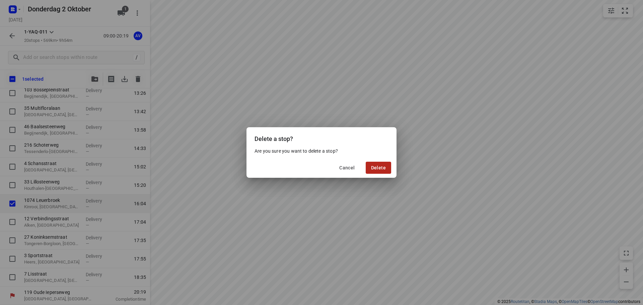
click at [384, 166] on span "Delete" at bounding box center [378, 167] width 15 height 5
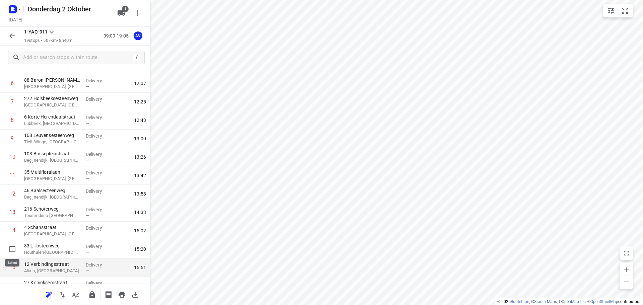
scroll to position [188, 0]
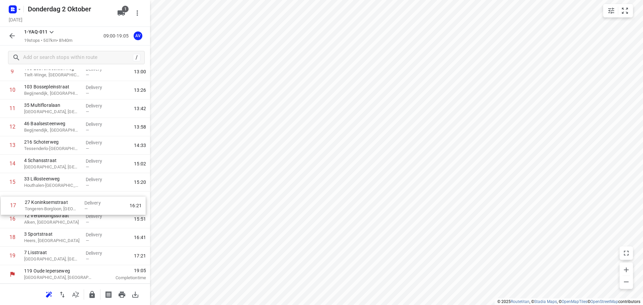
drag, startPoint x: 3, startPoint y: 223, endPoint x: 5, endPoint y: 208, distance: 15.5
click at [5, 208] on div "1 [GEOGRAPHIC_DATA], [GEOGRAPHIC_DATA] Delivery — 09:53 2 21 Mergelweg Asse, [G…" at bounding box center [75, 90] width 150 height 350
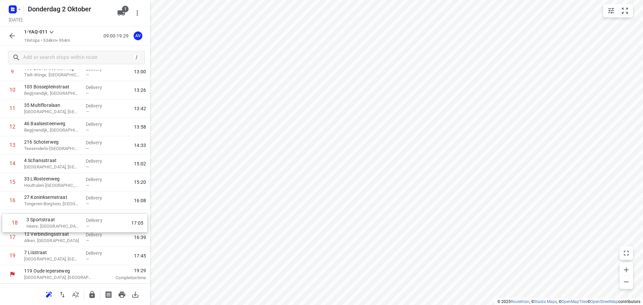
drag, startPoint x: 2, startPoint y: 239, endPoint x: 5, endPoint y: 222, distance: 17.7
click at [5, 222] on div "1 [GEOGRAPHIC_DATA], [GEOGRAPHIC_DATA] Delivery — 09:53 2 21 Mergelweg Asse, [G…" at bounding box center [75, 90] width 150 height 350
click at [12, 240] on input "checkbox" at bounding box center [12, 237] width 13 height 13
checkbox input "true"
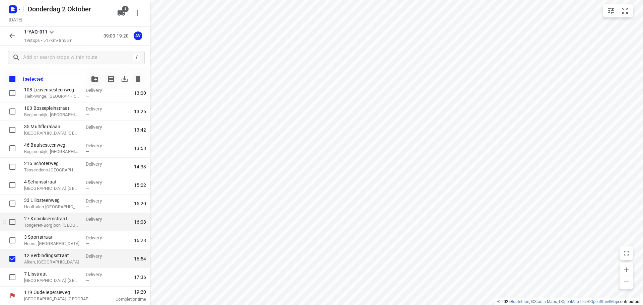
scroll to position [185, 0]
click at [136, 78] on icon "button" at bounding box center [138, 79] width 5 height 6
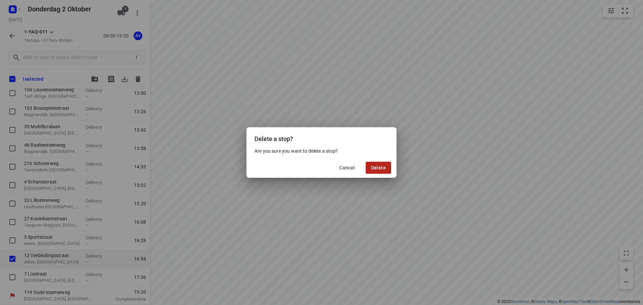
click at [381, 168] on span "Delete" at bounding box center [378, 167] width 15 height 5
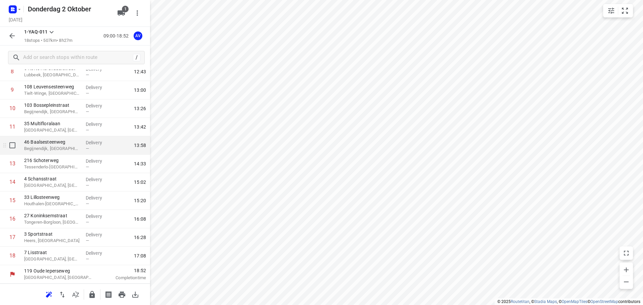
scroll to position [0, 0]
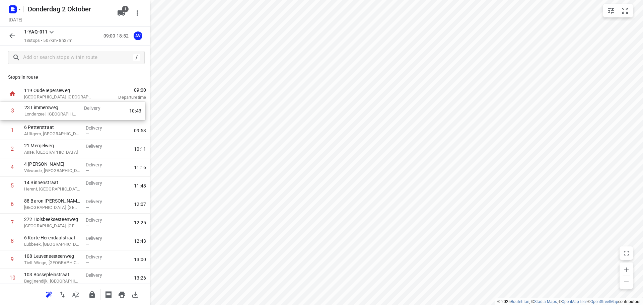
drag, startPoint x: 5, startPoint y: 149, endPoint x: 5, endPoint y: 110, distance: 39.9
click at [5, 110] on div "1 [GEOGRAPHIC_DATA], [GEOGRAPHIC_DATA] Delivery — 09:53 2 21 Mergelweg Asse, [G…" at bounding box center [75, 269] width 150 height 332
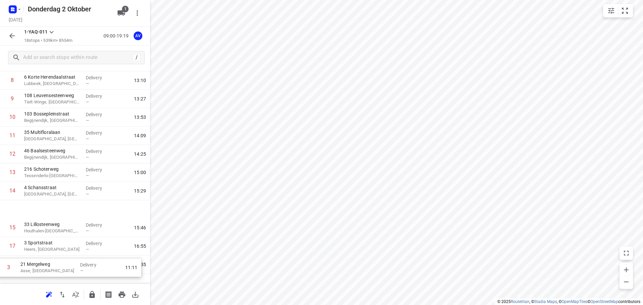
scroll to position [169, 0]
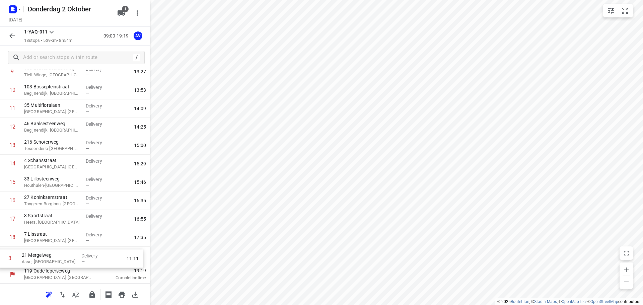
drag, startPoint x: 4, startPoint y: 148, endPoint x: 1, endPoint y: 260, distance: 111.5
click at [1, 260] on div "1 23 Limmersweg Londerzeel, [GEOGRAPHIC_DATA] Delivery — 10:18 2 6 Petterstraat…" at bounding box center [75, 100] width 150 height 332
drag, startPoint x: 3, startPoint y: 133, endPoint x: 3, endPoint y: 259, distance: 126.3
click at [3, 259] on div "1 23 Limmersweg Londerzeel, [GEOGRAPHIC_DATA] Delivery — 10:18 2 6 Petterstraat…" at bounding box center [75, 100] width 150 height 332
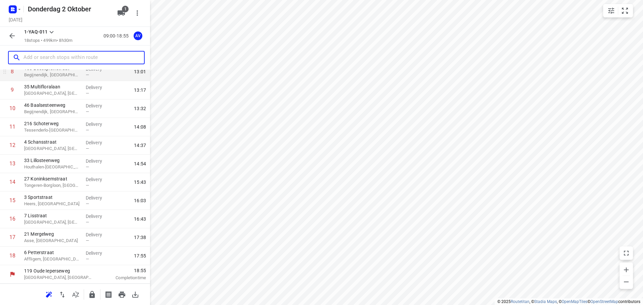
drag, startPoint x: 50, startPoint y: 59, endPoint x: 75, endPoint y: 53, distance: 25.5
click at [50, 59] on input "text" at bounding box center [83, 58] width 121 height 10
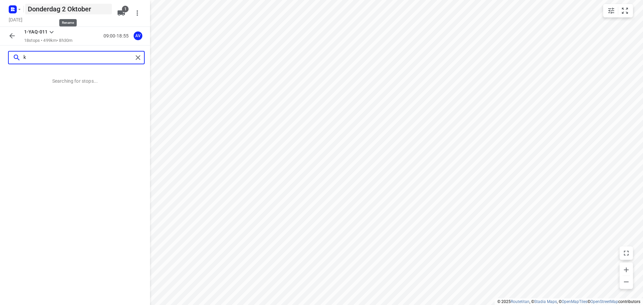
scroll to position [0, 0]
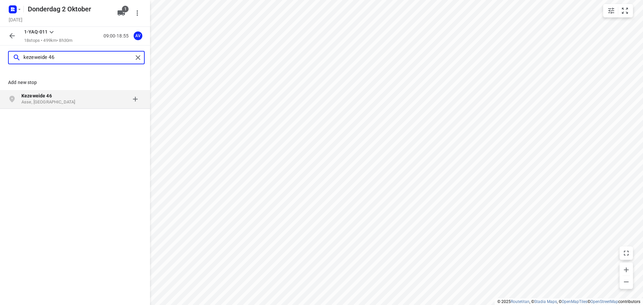
type input "kezeweide 46"
click at [70, 102] on p "Asse, [GEOGRAPHIC_DATA]" at bounding box center [52, 102] width 62 height 6
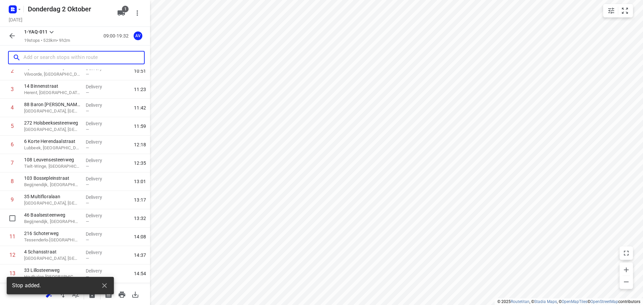
scroll to position [188, 0]
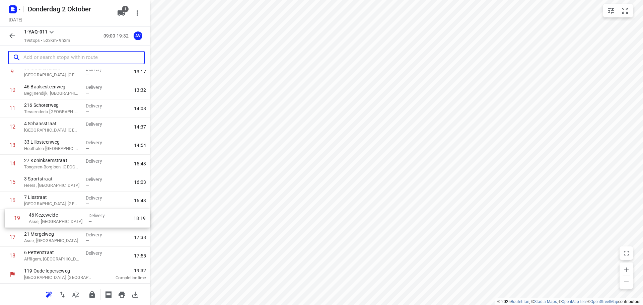
drag, startPoint x: 3, startPoint y: 262, endPoint x: 8, endPoint y: 222, distance: 40.2
click at [8, 222] on div "1 23 Limmersweg Londerzeel, [GEOGRAPHIC_DATA] Delivery — 10:18 2 [GEOGRAPHIC_DA…" at bounding box center [75, 90] width 150 height 350
drag, startPoint x: 4, startPoint y: 130, endPoint x: 6, endPoint y: 199, distance: 69.4
click at [6, 199] on div "1 23 Limmersweg Londerzeel, [GEOGRAPHIC_DATA] Delivery — 10:18 2 [GEOGRAPHIC_DA…" at bounding box center [75, 90] width 150 height 350
drag, startPoint x: 5, startPoint y: 132, endPoint x: 5, endPoint y: 185, distance: 52.2
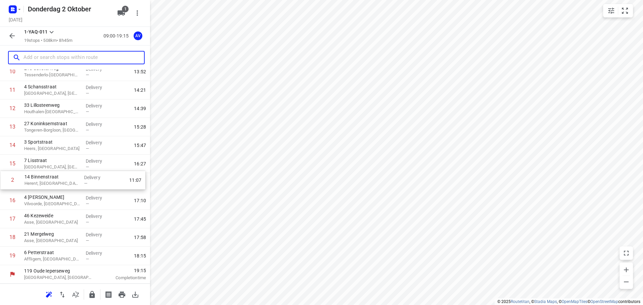
click at [5, 185] on div "1 23 Limmersweg Londerzeel, [GEOGRAPHIC_DATA] Delivery — 10:18 [GEOGRAPHIC_DATA…" at bounding box center [75, 90] width 150 height 350
drag, startPoint x: 4, startPoint y: 131, endPoint x: 2, endPoint y: 167, distance: 36.2
click at [2, 167] on div "1 23 Limmersweg Londerzeel, [GEOGRAPHIC_DATA] Delivery — 10:18 2 88 [GEOGRAPHIC…" at bounding box center [75, 90] width 150 height 350
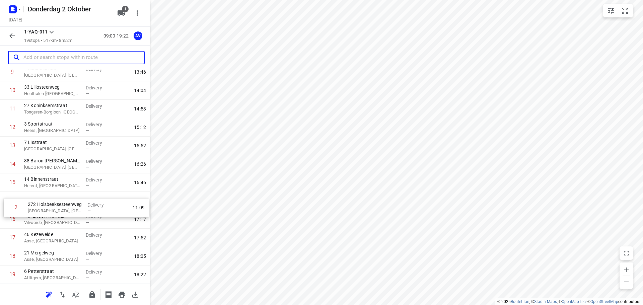
scroll to position [169, 0]
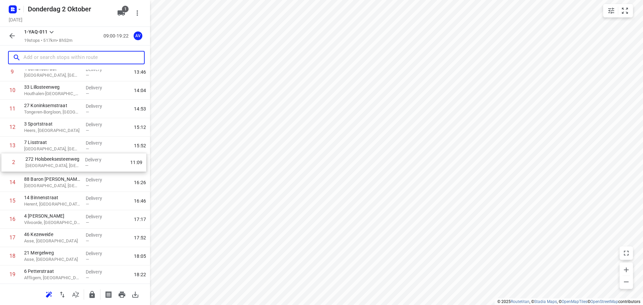
drag, startPoint x: 4, startPoint y: 133, endPoint x: 5, endPoint y: 166, distance: 33.9
click at [5, 166] on div "1 23 Limmersweg Londerzeel, [GEOGRAPHIC_DATA] Delivery — 10:18 2 272 [GEOGRAPHI…" at bounding box center [75, 109] width 150 height 350
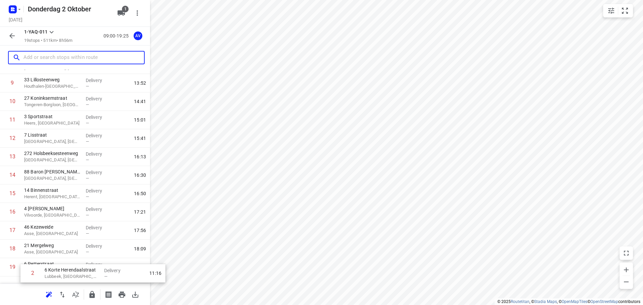
scroll to position [188, 0]
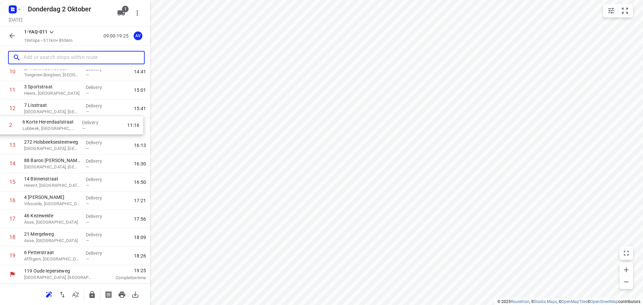
drag, startPoint x: 2, startPoint y: 132, endPoint x: 1, endPoint y: 128, distance: 4.0
click at [1, 128] on div "1 23 Limmersweg Londerzeel, [GEOGRAPHIC_DATA] Delivery — 10:18 2 6 Korte Herend…" at bounding box center [75, 90] width 150 height 350
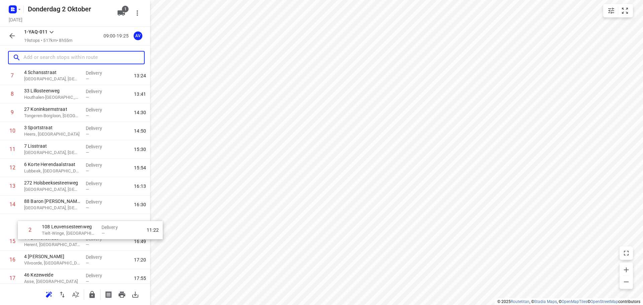
scroll to position [130, 0]
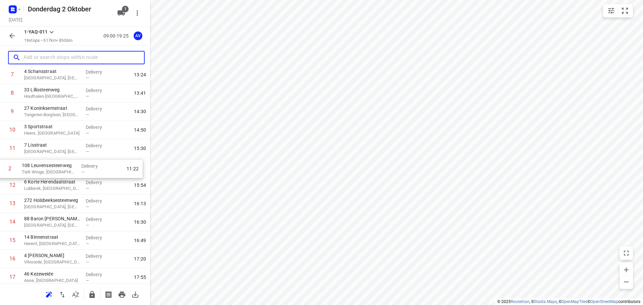
drag, startPoint x: 5, startPoint y: 131, endPoint x: 3, endPoint y: 170, distance: 39.6
click at [3, 170] on div "1 23 Limmersweg Londerzeel, [GEOGRAPHIC_DATA] Delivery — 10:18 [GEOGRAPHIC_DATA…" at bounding box center [75, 149] width 150 height 350
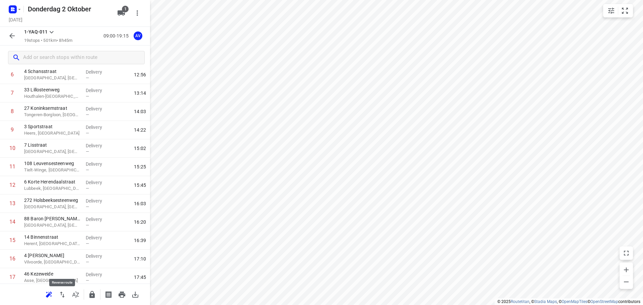
click at [65, 294] on icon "button" at bounding box center [62, 295] width 8 height 8
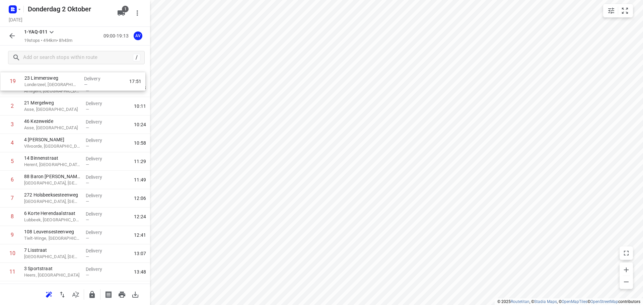
scroll to position [0, 0]
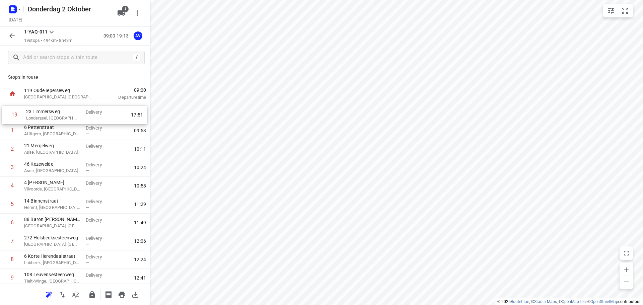
drag, startPoint x: 4, startPoint y: 258, endPoint x: 6, endPoint y: 114, distance: 143.7
click at [6, 114] on div "1 [GEOGRAPHIC_DATA], [GEOGRAPHIC_DATA] Delivery — 09:53 2 21 Mergelweg Asse, [G…" at bounding box center [75, 278] width 150 height 350
drag, startPoint x: 3, startPoint y: 114, endPoint x: 8, endPoint y: 174, distance: 60.8
click at [8, 174] on div "1 23 Limmersweg Londerzeel, [GEOGRAPHIC_DATA] Delivery — 10:18 [GEOGRAPHIC_DATA…" at bounding box center [75, 278] width 150 height 350
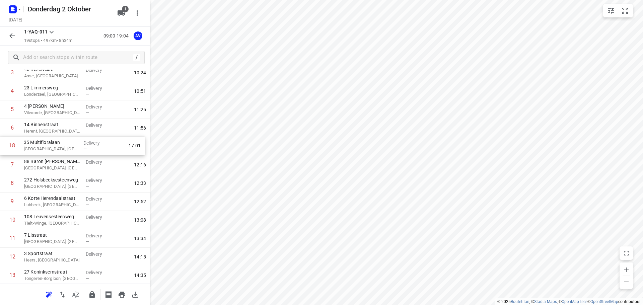
scroll to position [76, 0]
drag, startPoint x: 4, startPoint y: 239, endPoint x: 5, endPoint y: 162, distance: 77.4
click at [5, 162] on div "1 [GEOGRAPHIC_DATA], [GEOGRAPHIC_DATA] Delivery — 09:53 2 21 Mergelweg [GEOGRAP…" at bounding box center [75, 202] width 150 height 350
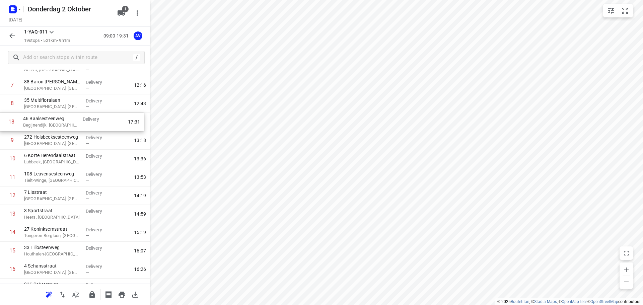
scroll to position [134, 0]
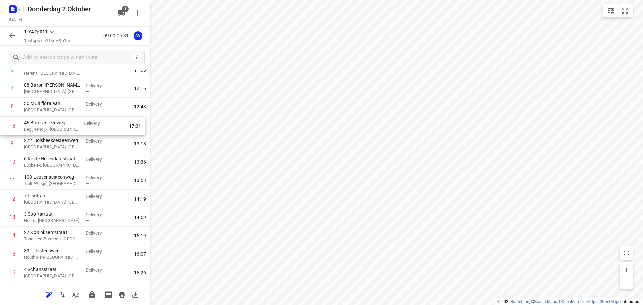
drag, startPoint x: 4, startPoint y: 239, endPoint x: 4, endPoint y: 126, distance: 113.2
click at [4, 126] on div "1 [GEOGRAPHIC_DATA], [GEOGRAPHIC_DATA] Delivery — 09:53 2 21 Mergelweg Asse, [G…" at bounding box center [75, 144] width 150 height 350
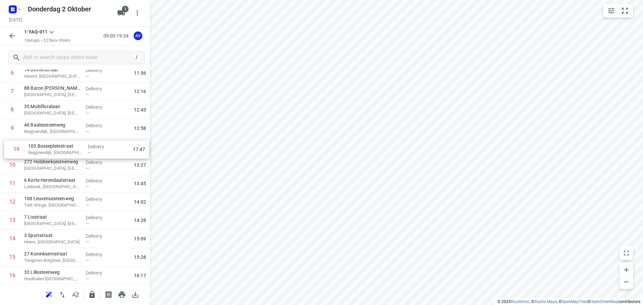
drag, startPoint x: 3, startPoint y: 257, endPoint x: 8, endPoint y: 148, distance: 108.9
click at [8, 148] on div "1 [GEOGRAPHIC_DATA], [GEOGRAPHIC_DATA] Delivery — 09:53 2 21 Mergelweg Asse, [G…" at bounding box center [75, 147] width 150 height 350
click at [48, 295] on icon "button" at bounding box center [48, 295] width 4 height 4
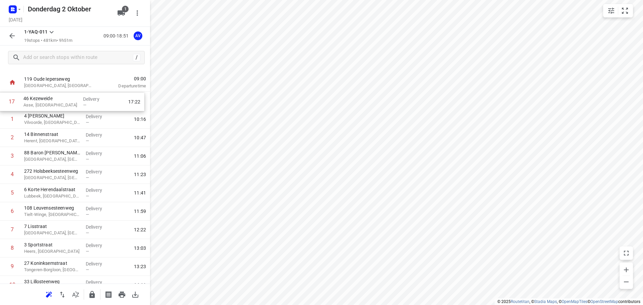
scroll to position [0, 0]
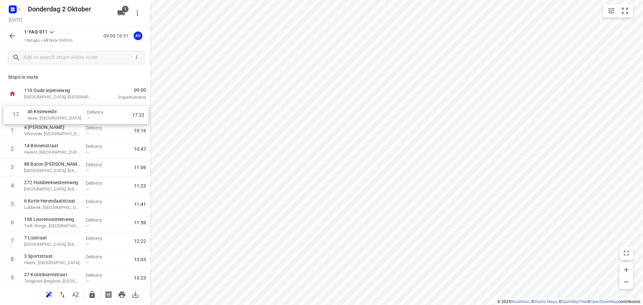
drag, startPoint x: 4, startPoint y: 220, endPoint x: 7, endPoint y: 111, distance: 109.9
click at [7, 111] on div "1 [GEOGRAPHIC_DATA][PERSON_NAME] Delivery — 10:16 [GEOGRAPHIC_DATA], [GEOGRAPHI…" at bounding box center [75, 278] width 150 height 350
drag, startPoint x: 5, startPoint y: 238, endPoint x: 5, endPoint y: 116, distance: 122.9
click at [5, 116] on div "1 46 Kezeweide Asse, [GEOGRAPHIC_DATA] Delivery — 10:09 2 [GEOGRAPHIC_DATA][PER…" at bounding box center [75, 278] width 150 height 350
drag, startPoint x: 3, startPoint y: 257, endPoint x: 6, endPoint y: 112, distance: 145.4
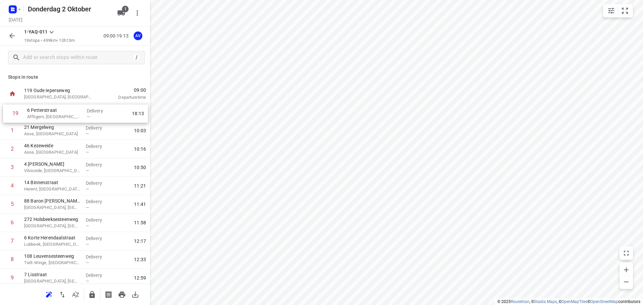
click at [6, 112] on div "1 [GEOGRAPHIC_DATA], [GEOGRAPHIC_DATA] Delivery — 10:03 2 46 Kezeweide Asse, [G…" at bounding box center [75, 278] width 150 height 350
drag, startPoint x: 4, startPoint y: 257, endPoint x: 14, endPoint y: 166, distance: 91.9
click at [7, 166] on div "1 [GEOGRAPHIC_DATA], [GEOGRAPHIC_DATA] Delivery — 09:53 2 21 Mergelweg Asse, [G…" at bounding box center [75, 278] width 150 height 350
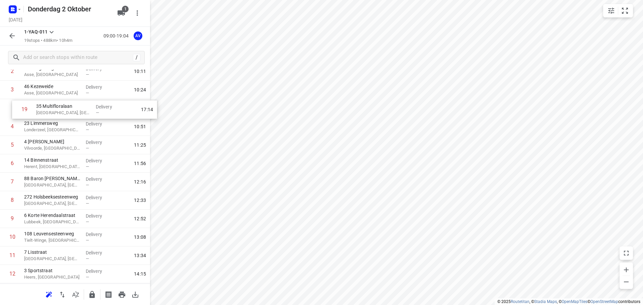
scroll to position [58, 0]
drag, startPoint x: 4, startPoint y: 258, endPoint x: 6, endPoint y: 180, distance: 78.4
click at [6, 180] on div "1 [GEOGRAPHIC_DATA], [GEOGRAPHIC_DATA] Delivery — 09:53 2 21 Mergelweg [GEOGRAP…" at bounding box center [75, 220] width 150 height 350
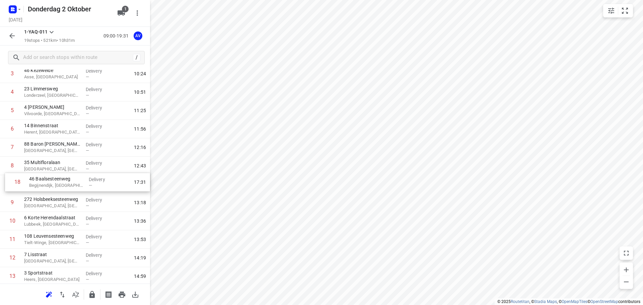
drag, startPoint x: 4, startPoint y: 238, endPoint x: 10, endPoint y: 181, distance: 58.0
click at [10, 181] on div "1 [GEOGRAPHIC_DATA], [GEOGRAPHIC_DATA] Delivery — 09:53 2 21 Mergelweg Asse, [G…" at bounding box center [75, 203] width 150 height 350
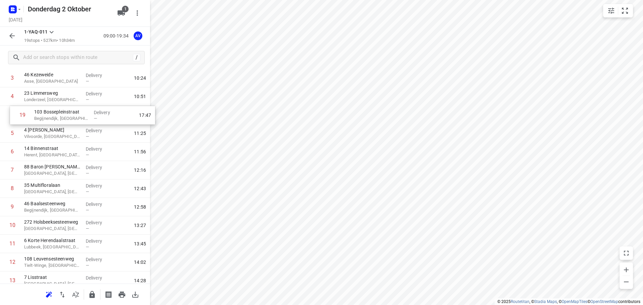
scroll to position [70, 0]
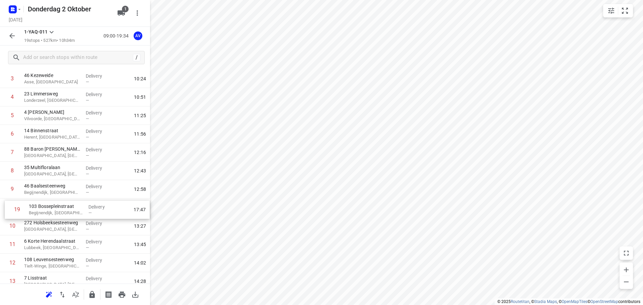
drag, startPoint x: 4, startPoint y: 255, endPoint x: 8, endPoint y: 204, distance: 51.8
click at [9, 205] on div "1 [GEOGRAPHIC_DATA], [GEOGRAPHIC_DATA] Delivery — 09:53 2 21 Mergelweg Asse, [G…" at bounding box center [75, 208] width 150 height 350
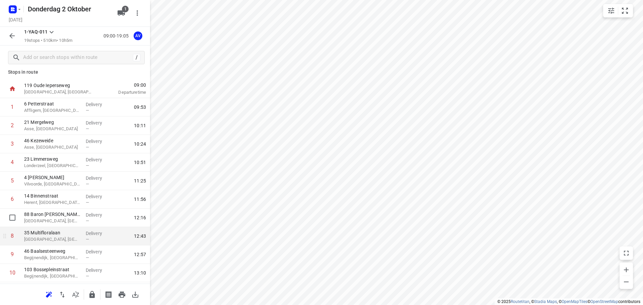
scroll to position [0, 0]
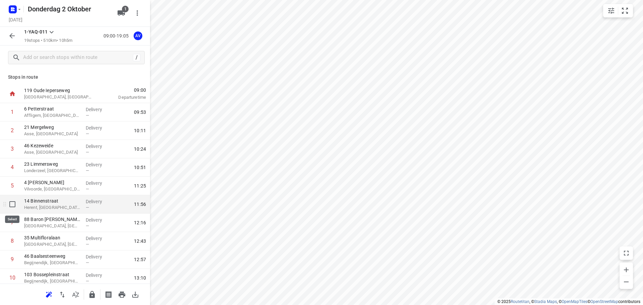
click at [13, 203] on input "checkbox" at bounding box center [12, 204] width 13 height 13
checkbox input "true"
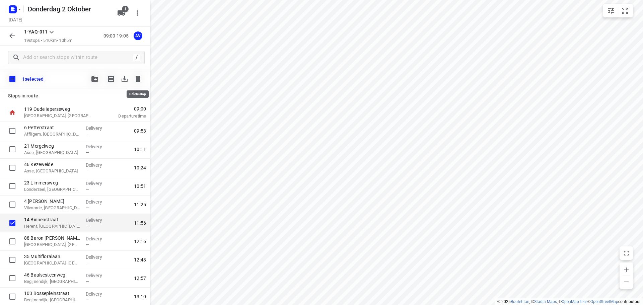
click at [138, 80] on icon "button" at bounding box center [138, 79] width 5 height 6
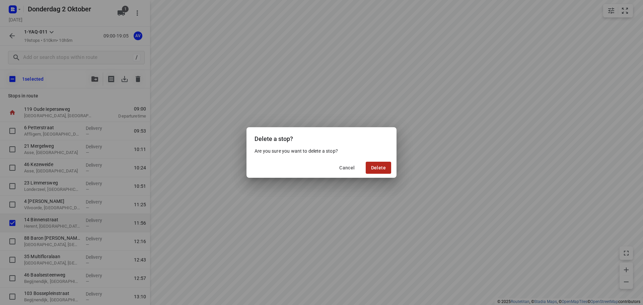
click at [377, 168] on span "Delete" at bounding box center [378, 167] width 15 height 5
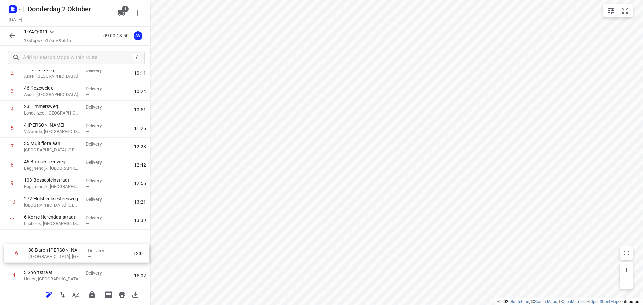
scroll to position [62, 0]
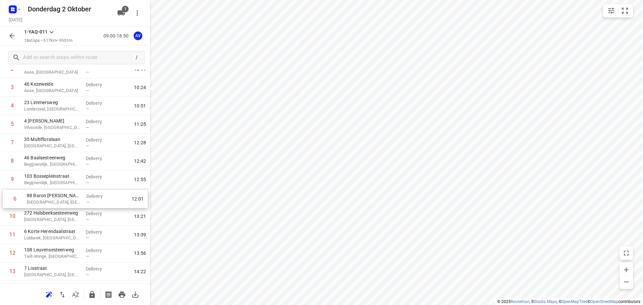
drag, startPoint x: 4, startPoint y: 203, endPoint x: 7, endPoint y: 200, distance: 4.6
click at [7, 200] on div "1 [GEOGRAPHIC_DATA], [GEOGRAPHIC_DATA] Delivery — 09:53 2 21 Mergelweg Asse, [G…" at bounding box center [75, 208] width 150 height 332
click at [11, 197] on input "checkbox" at bounding box center [12, 197] width 13 height 13
checkbox input "true"
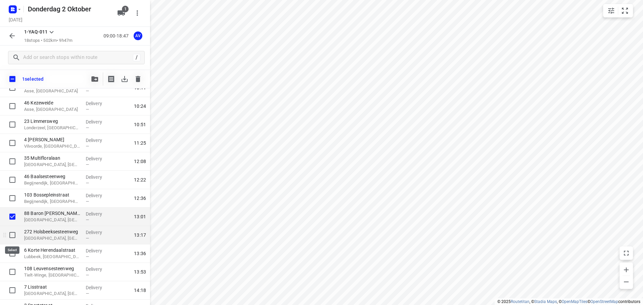
click at [13, 236] on input "checkbox" at bounding box center [12, 234] width 13 height 13
checkbox input "true"
click at [12, 254] on input "checkbox" at bounding box center [12, 253] width 13 height 13
checkbox input "true"
click at [140, 78] on icon "button" at bounding box center [138, 79] width 5 height 6
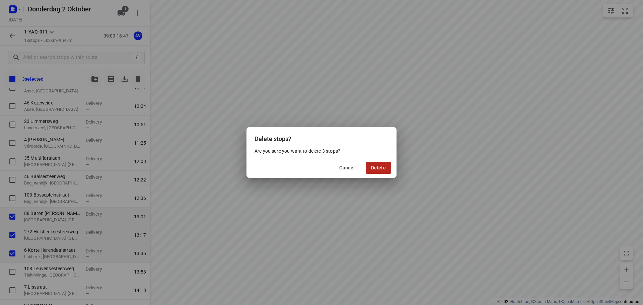
click at [381, 166] on span "Delete" at bounding box center [378, 167] width 15 height 5
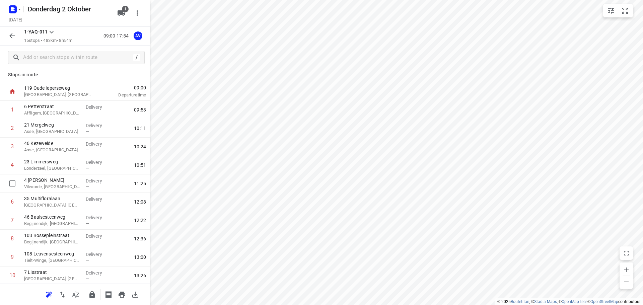
scroll to position [0, 0]
click at [17, 8] on icon "button" at bounding box center [19, 9] width 5 height 5
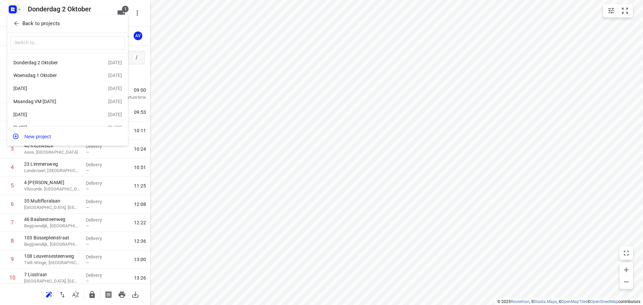
click at [17, 8] on div at bounding box center [321, 152] width 643 height 305
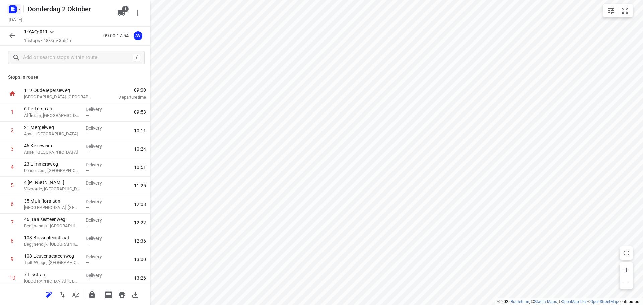
click at [17, 8] on icon "button" at bounding box center [19, 9] width 5 height 5
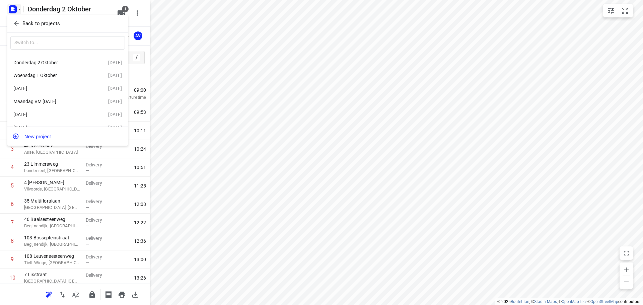
click at [19, 7] on div at bounding box center [321, 152] width 643 height 305
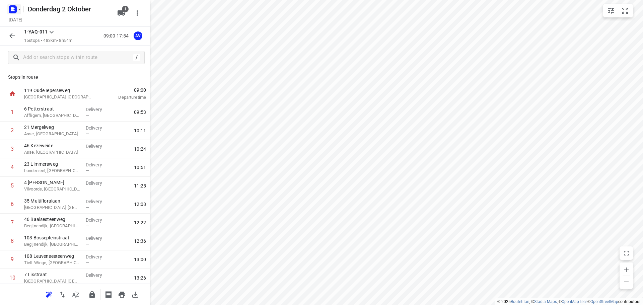
click at [19, 9] on icon "button" at bounding box center [19, 9] width 2 height 1
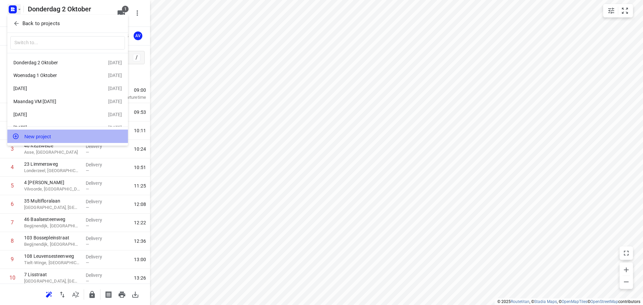
click at [59, 136] on button "New project" at bounding box center [67, 136] width 121 height 13
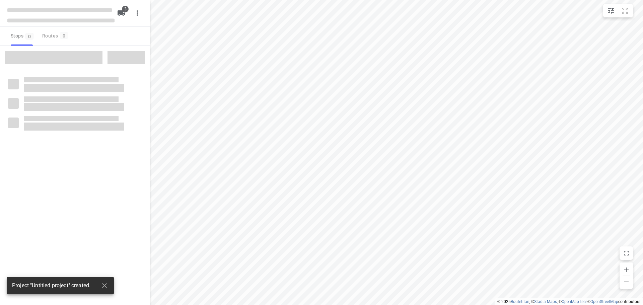
type input "distance"
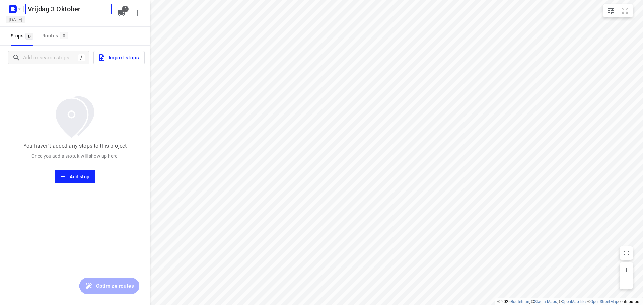
type input "Vrijdag 3 Oktober"
click at [25, 19] on h5 "[DATE]" at bounding box center [15, 20] width 19 height 8
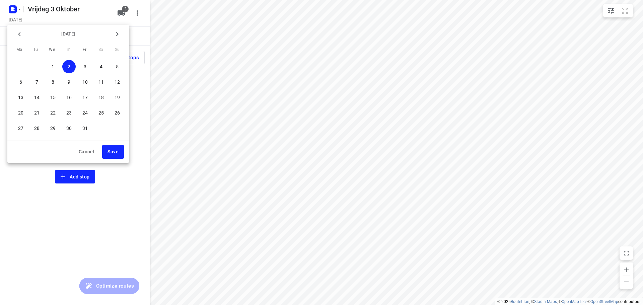
click at [87, 66] on span "3" at bounding box center [84, 66] width 13 height 7
click at [114, 152] on span "Save" at bounding box center [113, 152] width 11 height 8
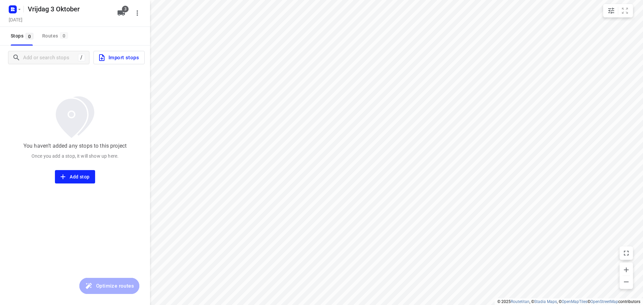
click at [123, 14] on icon "button" at bounding box center [121, 12] width 7 height 5
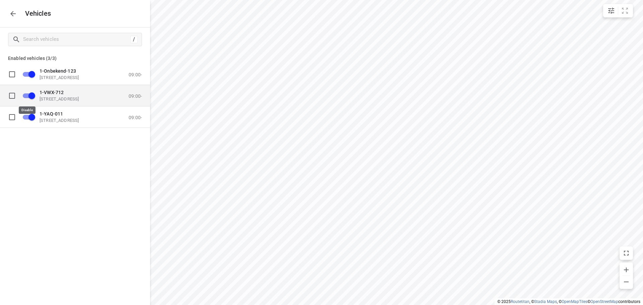
click at [28, 94] on input "grid" at bounding box center [32, 95] width 38 height 13
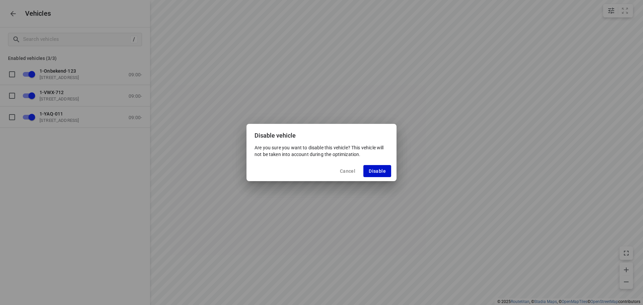
click at [377, 171] on span "Disable" at bounding box center [377, 170] width 17 height 5
checkbox input "false"
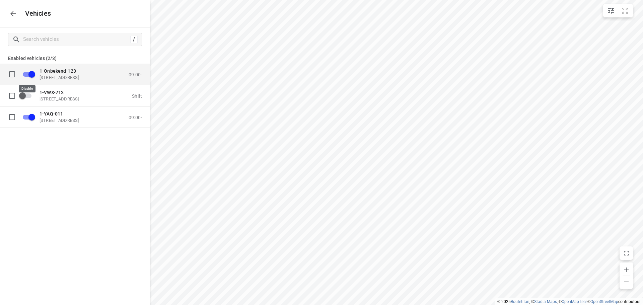
click at [26, 75] on input "grid" at bounding box center [32, 74] width 38 height 13
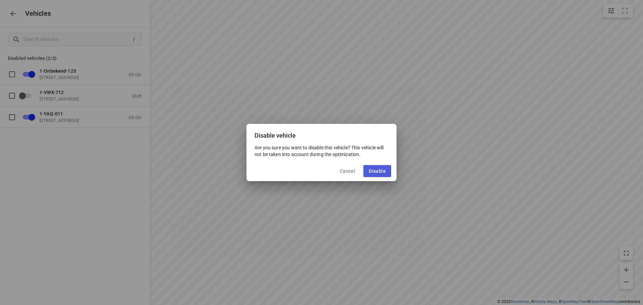
click at [379, 169] on span "Disable" at bounding box center [377, 170] width 17 height 5
checkbox input "false"
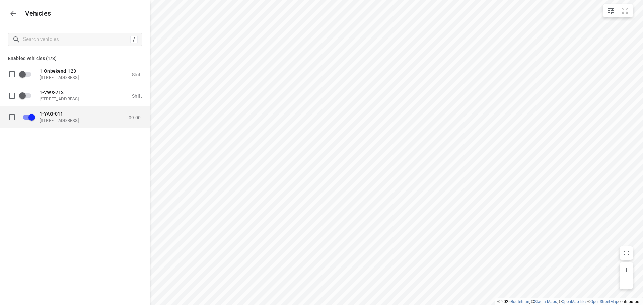
click at [63, 114] on p "1-YAQ-011" at bounding box center [73, 113] width 67 height 5
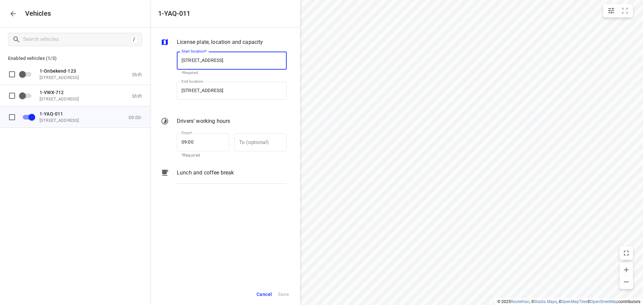
click at [226, 59] on input "[STREET_ADDRESS]" at bounding box center [232, 61] width 110 height 18
type input "[STREET_ADDRESS]"
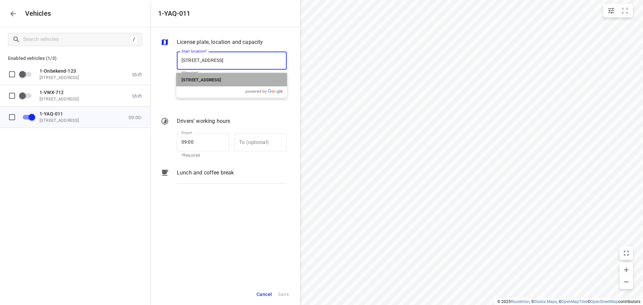
click at [221, 78] on b "[STREET_ADDRESS]" at bounding box center [202, 79] width 40 height 5
type input "[STREET_ADDRESS]"
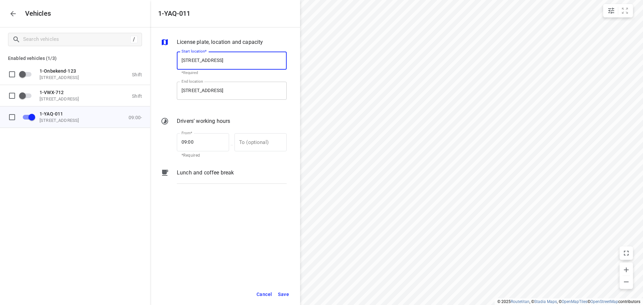
click at [227, 91] on input "[STREET_ADDRESS]" at bounding box center [232, 91] width 110 height 18
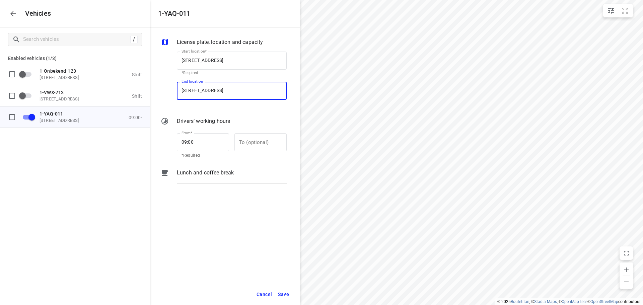
click at [227, 90] on input "[STREET_ADDRESS]" at bounding box center [232, 91] width 110 height 18
type input "[STREET_ADDRESS]"
click at [221, 107] on p "[STREET_ADDRESS]" at bounding box center [202, 110] width 40 height 8
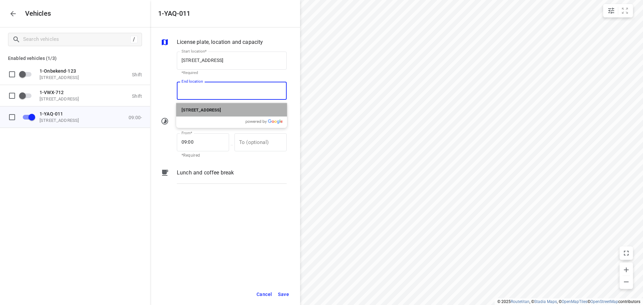
type input "[STREET_ADDRESS]"
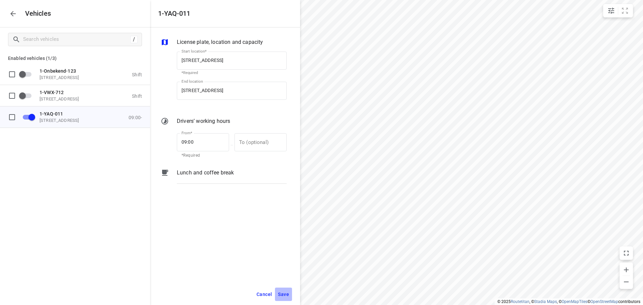
click at [283, 295] on span "Save" at bounding box center [283, 294] width 11 height 8
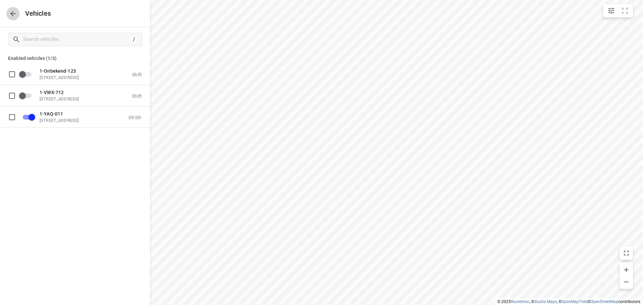
click at [17, 12] on icon "button" at bounding box center [13, 14] width 8 height 8
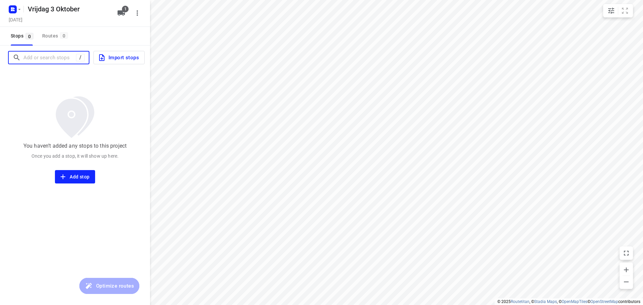
click at [43, 55] on input "Add or search stops" at bounding box center [49, 58] width 53 height 10
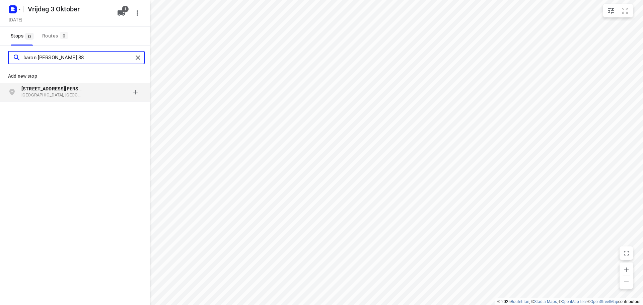
type input "baron [PERSON_NAME] 88"
click at [60, 95] on p "[GEOGRAPHIC_DATA], [GEOGRAPHIC_DATA]" at bounding box center [52, 95] width 62 height 6
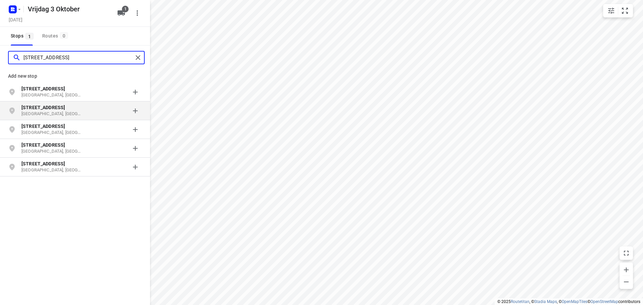
type input "[STREET_ADDRESS]"
click at [51, 115] on p "[GEOGRAPHIC_DATA], [GEOGRAPHIC_DATA]" at bounding box center [52, 114] width 62 height 6
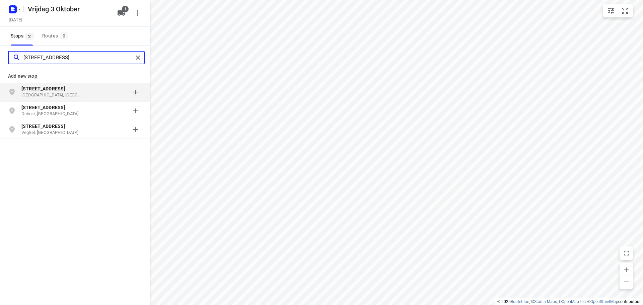
type input "[STREET_ADDRESS]"
click at [74, 91] on p "[STREET_ADDRESS]" at bounding box center [52, 88] width 62 height 7
type input "rue try des rudes 22"
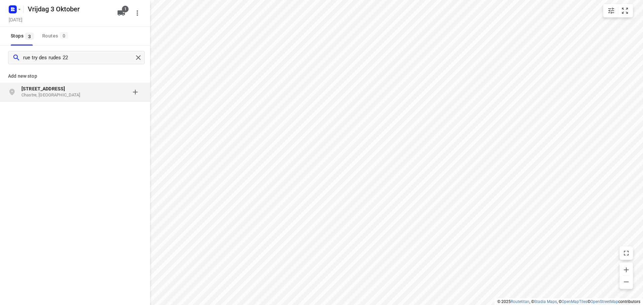
click at [73, 94] on p "Chastre, [GEOGRAPHIC_DATA]" at bounding box center [52, 95] width 62 height 6
type input "alsembergsteenweg 1174"
click at [66, 94] on p "[GEOGRAPHIC_DATA], [GEOGRAPHIC_DATA]" at bounding box center [52, 95] width 62 height 6
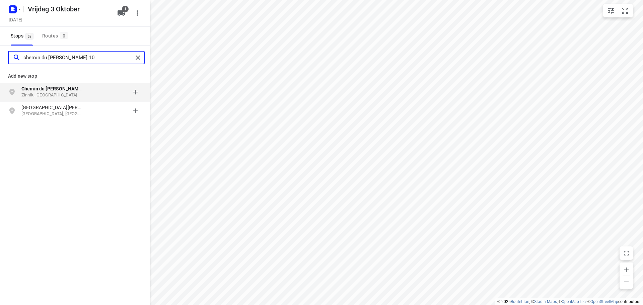
type input "chemin du [PERSON_NAME] 10"
click at [77, 92] on p "Zinnik, [GEOGRAPHIC_DATA]" at bounding box center [52, 95] width 62 height 6
type input "rigaudrye 13b"
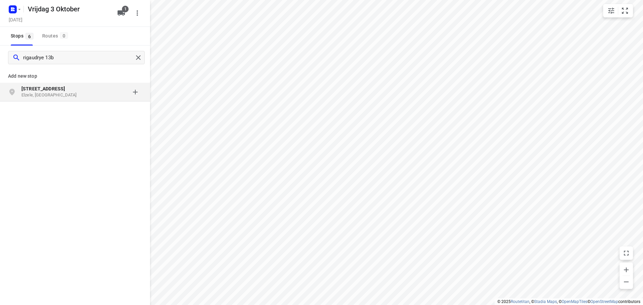
click at [58, 94] on p "Elzele, [GEOGRAPHIC_DATA]" at bounding box center [52, 95] width 62 height 6
type input "[STREET_ADDRESS]"
click at [72, 91] on p "[STREET_ADDRESS]" at bounding box center [52, 88] width 62 height 7
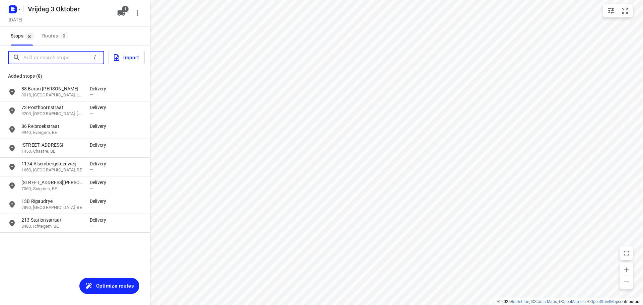
click at [65, 55] on input "Add or search stops" at bounding box center [56, 58] width 67 height 10
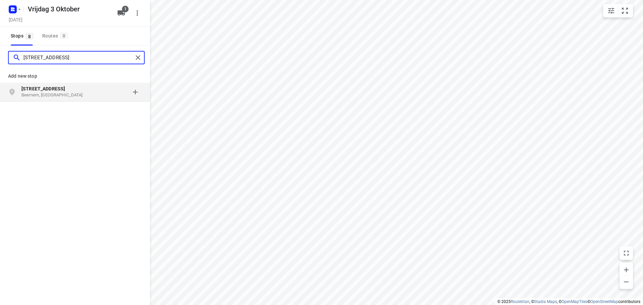
type input "[STREET_ADDRESS]"
click at [70, 93] on p "Beernem, [GEOGRAPHIC_DATA]" at bounding box center [52, 95] width 62 height 6
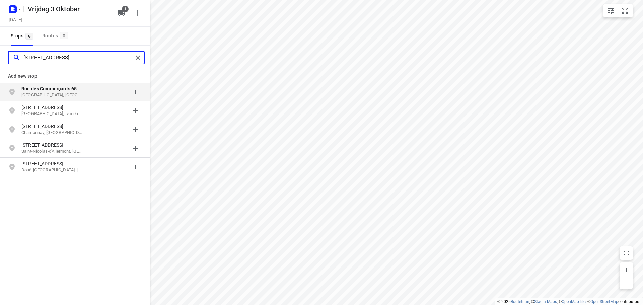
type input "[STREET_ADDRESS]"
click at [75, 93] on p "[GEOGRAPHIC_DATA], [GEOGRAPHIC_DATA]" at bounding box center [52, 95] width 62 height 6
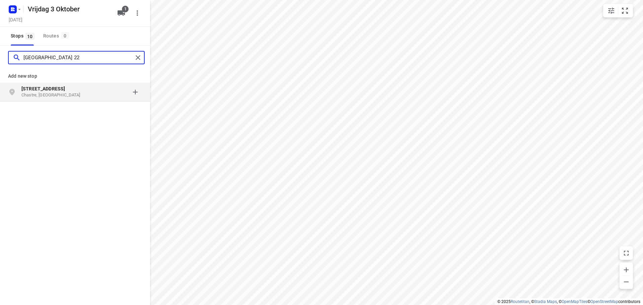
type input "[GEOGRAPHIC_DATA] 22"
click at [67, 94] on p "Chastre, [GEOGRAPHIC_DATA]" at bounding box center [52, 95] width 62 height 6
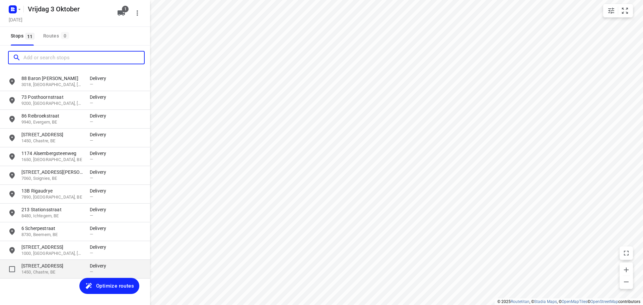
scroll to position [18, 0]
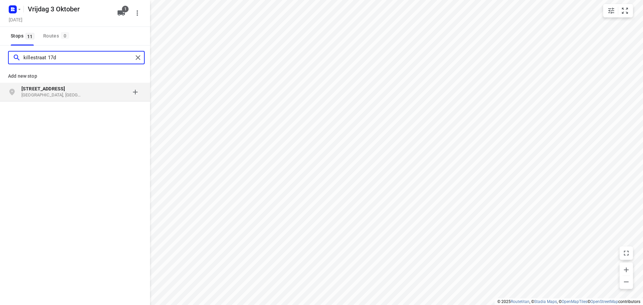
type input "killestraat 17d"
click at [67, 94] on p "[GEOGRAPHIC_DATA], [GEOGRAPHIC_DATA]" at bounding box center [52, 95] width 62 height 6
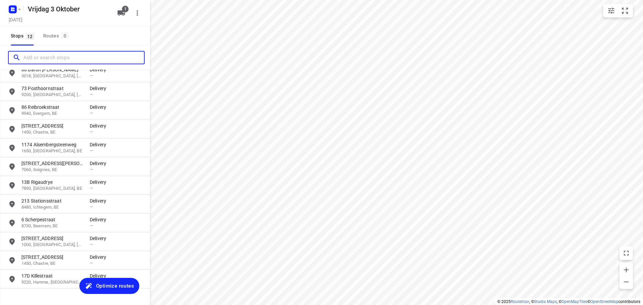
scroll to position [33, 0]
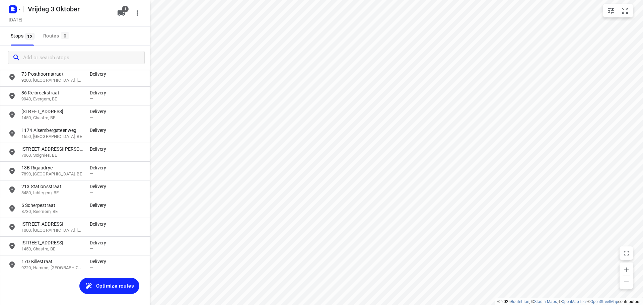
click at [112, 288] on span "Optimize routes" at bounding box center [115, 286] width 38 height 9
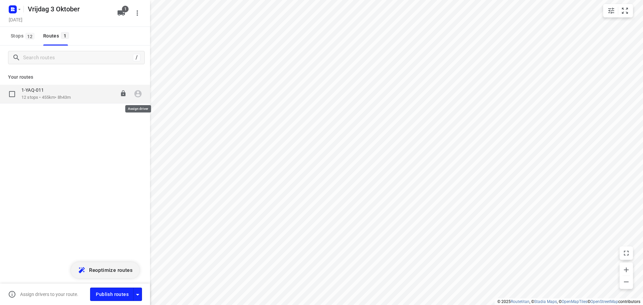
click at [137, 94] on icon "button" at bounding box center [138, 93] width 9 height 9
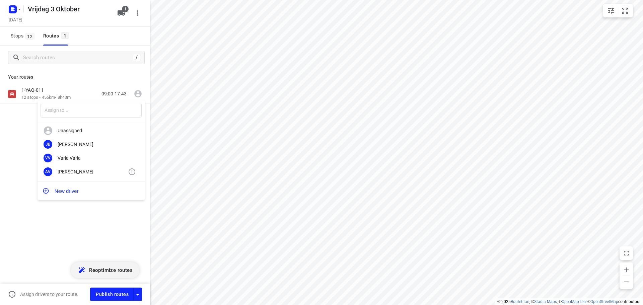
click at [83, 174] on div "[PERSON_NAME]" at bounding box center [93, 171] width 70 height 5
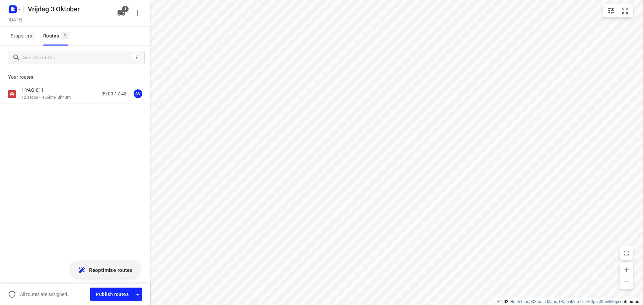
click at [139, 295] on icon "button" at bounding box center [138, 295] width 8 height 8
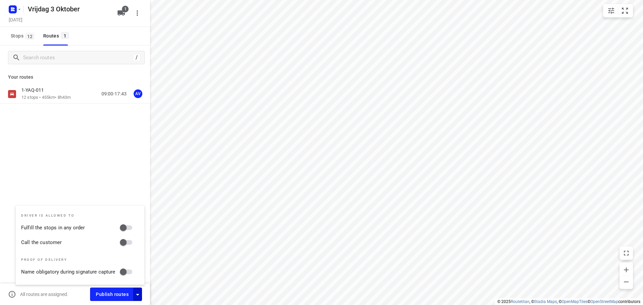
click at [131, 243] on input "Call the customer" at bounding box center [123, 242] width 38 height 13
checkbox input "true"
click at [139, 298] on icon "button" at bounding box center [138, 295] width 8 height 8
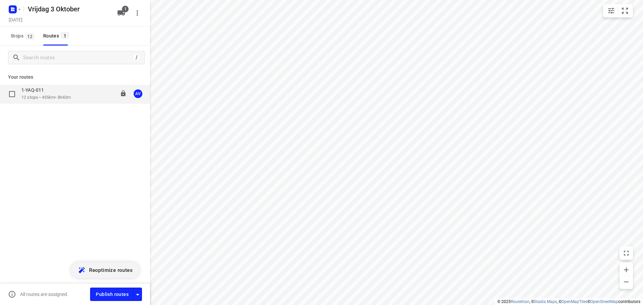
click at [80, 95] on div "1-YAQ-011 12 stops • 455km • 8h43m 09:00-17:43 AV" at bounding box center [85, 94] width 129 height 14
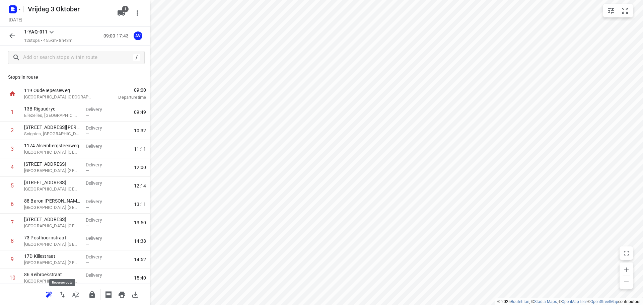
click at [63, 295] on icon "button" at bounding box center [62, 295] width 5 height 6
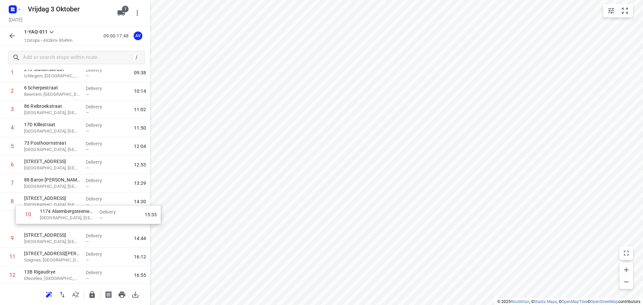
scroll to position [40, 0]
drag, startPoint x: 3, startPoint y: 277, endPoint x: 7, endPoint y: 184, distance: 93.2
click at [7, 184] on div "1 213 Stationsstraat [GEOGRAPHIC_DATA], [GEOGRAPHIC_DATA] Delivery — 09:38 2 6 …" at bounding box center [75, 174] width 150 height 221
drag, startPoint x: 2, startPoint y: 186, endPoint x: 5, endPoint y: 169, distance: 17.0
click at [5, 169] on div "1 213 Stationsstraat [GEOGRAPHIC_DATA], [GEOGRAPHIC_DATA] Delivery — 09:38 2 6 …" at bounding box center [75, 174] width 150 height 221
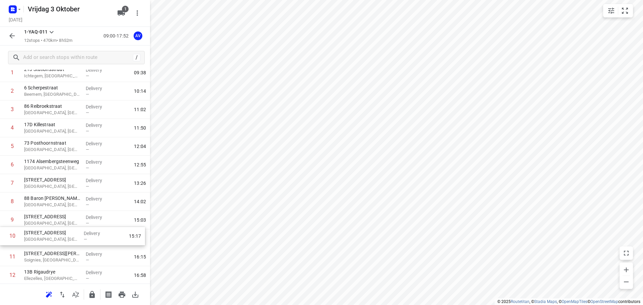
scroll to position [44, 0]
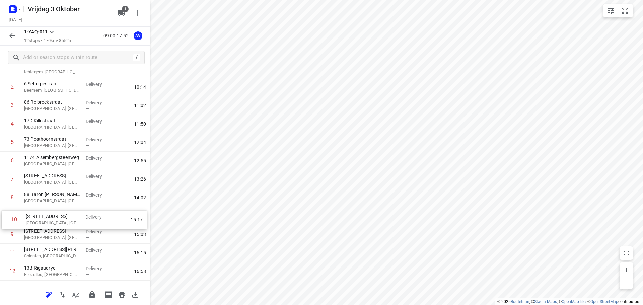
drag, startPoint x: 2, startPoint y: 241, endPoint x: 14, endPoint y: 219, distance: 25.0
click at [4, 221] on div "1 213 Stationsstraat [GEOGRAPHIC_DATA], [GEOGRAPHIC_DATA] Delivery — 09:38 2 6 …" at bounding box center [75, 170] width 150 height 221
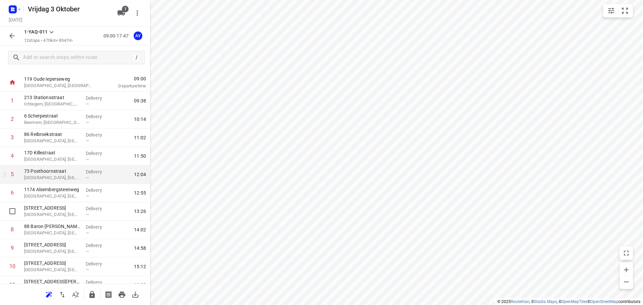
scroll to position [0, 0]
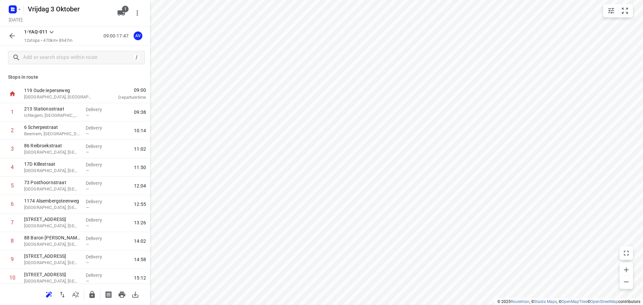
click at [15, 3] on div at bounding box center [14, 9] width 16 height 13
click at [16, 8] on button "button" at bounding box center [13, 9] width 13 height 11
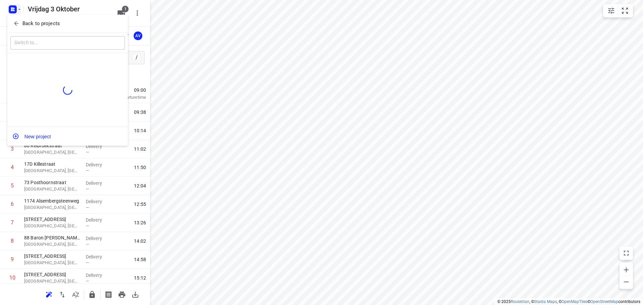
drag, startPoint x: 347, startPoint y: 64, endPoint x: 401, endPoint y: 223, distance: 168.0
click at [406, 230] on div at bounding box center [321, 152] width 643 height 305
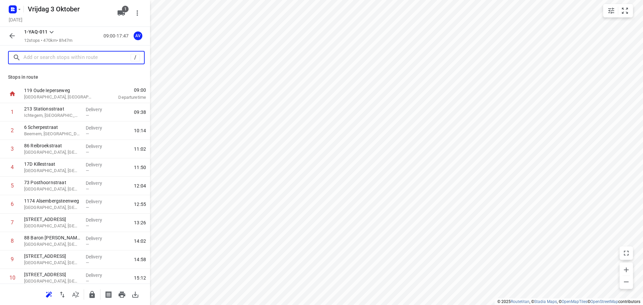
click at [87, 60] on input "text" at bounding box center [76, 58] width 107 height 10
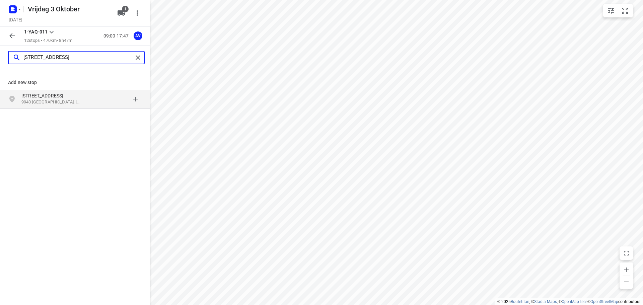
type input "[STREET_ADDRESS]"
click at [58, 101] on p "9940 [GEOGRAPHIC_DATA], [GEOGRAPHIC_DATA]" at bounding box center [52, 102] width 62 height 6
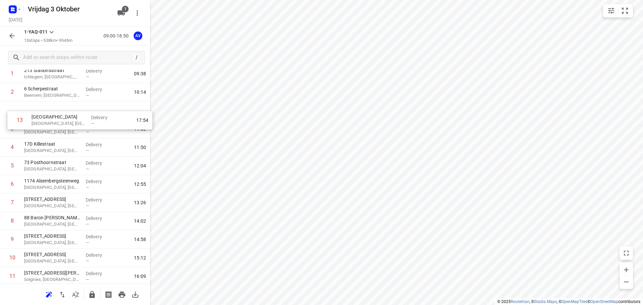
scroll to position [34, 0]
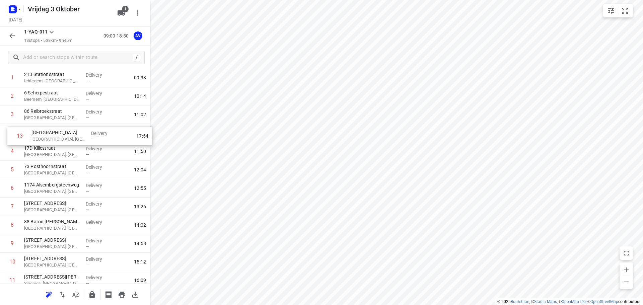
drag, startPoint x: 0, startPoint y: 259, endPoint x: 8, endPoint y: 136, distance: 123.1
click at [8, 136] on div "1 213 Stationsstraat [GEOGRAPHIC_DATA], [GEOGRAPHIC_DATA] Delivery — 09:38 2 6 …" at bounding box center [75, 188] width 150 height 239
